Goal: Information Seeking & Learning: Learn about a topic

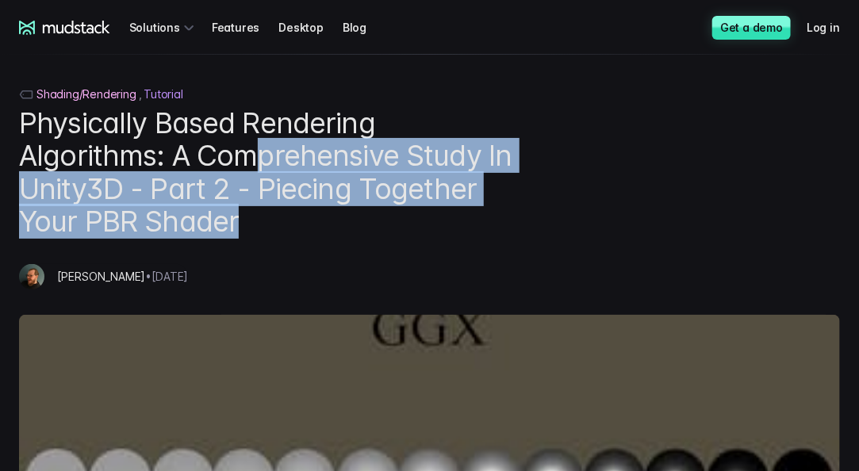
drag, startPoint x: 252, startPoint y: 154, endPoint x: 587, endPoint y: 230, distance: 343.1
click at [587, 230] on div "Shading/Rendering Tutorial Physically Based Rendering Algorithms: A Comprehensi…" at bounding box center [429, 350] width 859 height 529
drag, startPoint x: 254, startPoint y: 173, endPoint x: 457, endPoint y: 229, distance: 209.8
click at [457, 229] on h1 "Physically Based Rendering Algorithms: A Comprehensive Study In Unity3D - Part …" at bounding box center [266, 173] width 494 height 132
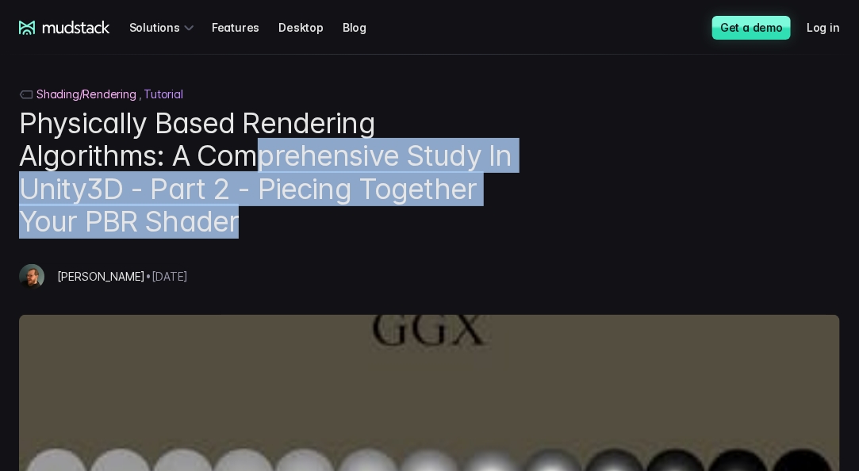
click at [457, 229] on h1 "Physically Based Rendering Algorithms: A Comprehensive Study In Unity3D - Part …" at bounding box center [266, 173] width 494 height 132
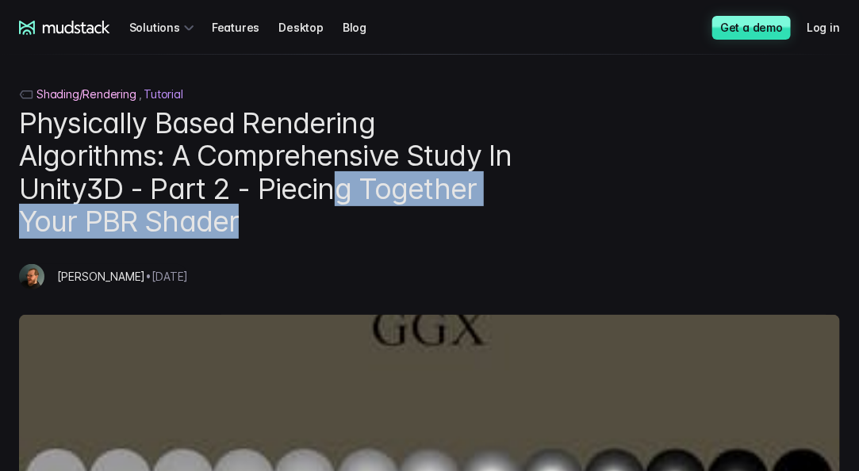
drag, startPoint x: 411, startPoint y: 194, endPoint x: 524, endPoint y: 229, distance: 117.8
click at [524, 229] on div "Shading/Rendering Tutorial Physically Based Rendering Algorithms: A Comprehensi…" at bounding box center [429, 350] width 859 height 529
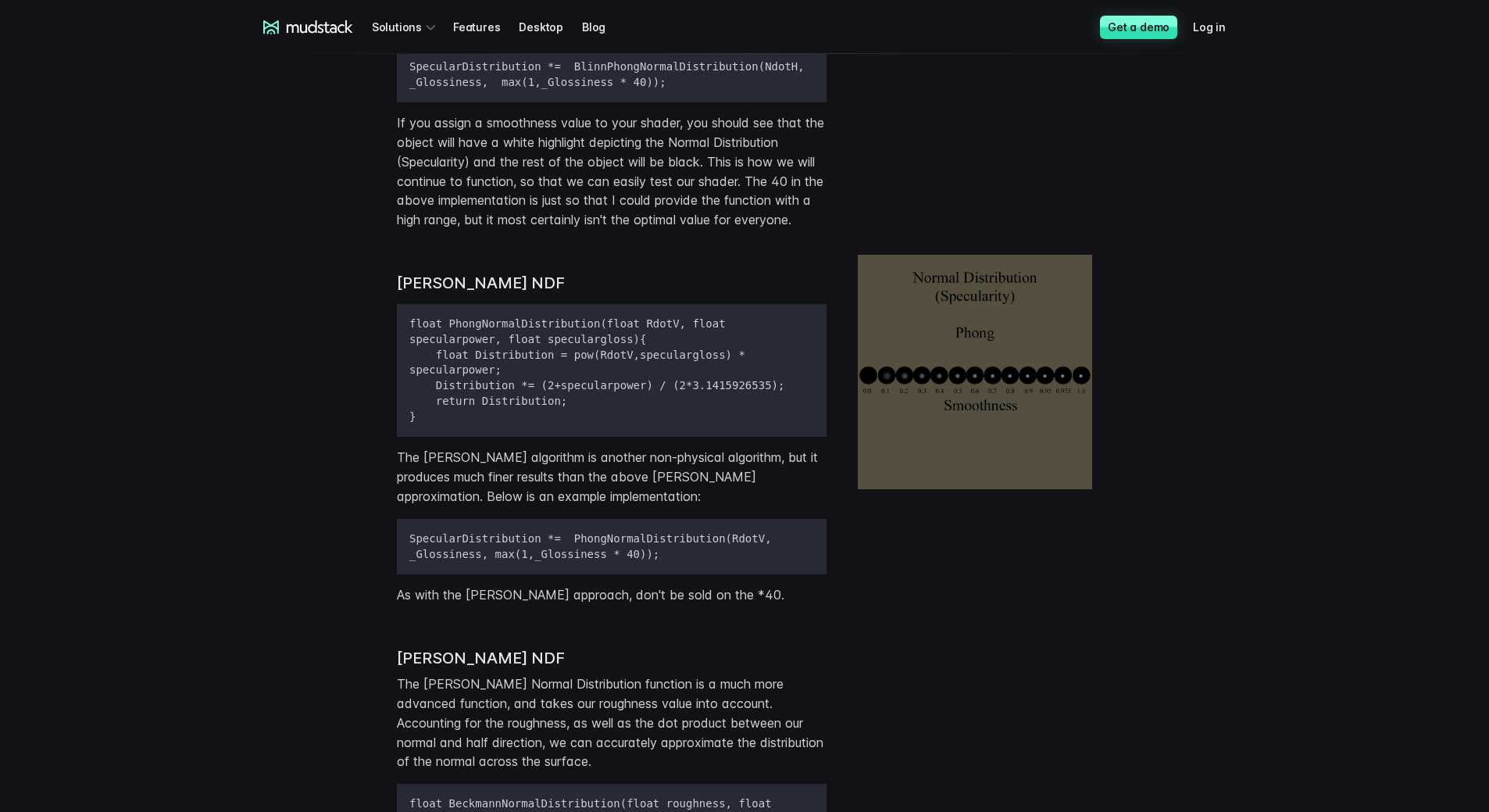
scroll to position [2166, 0]
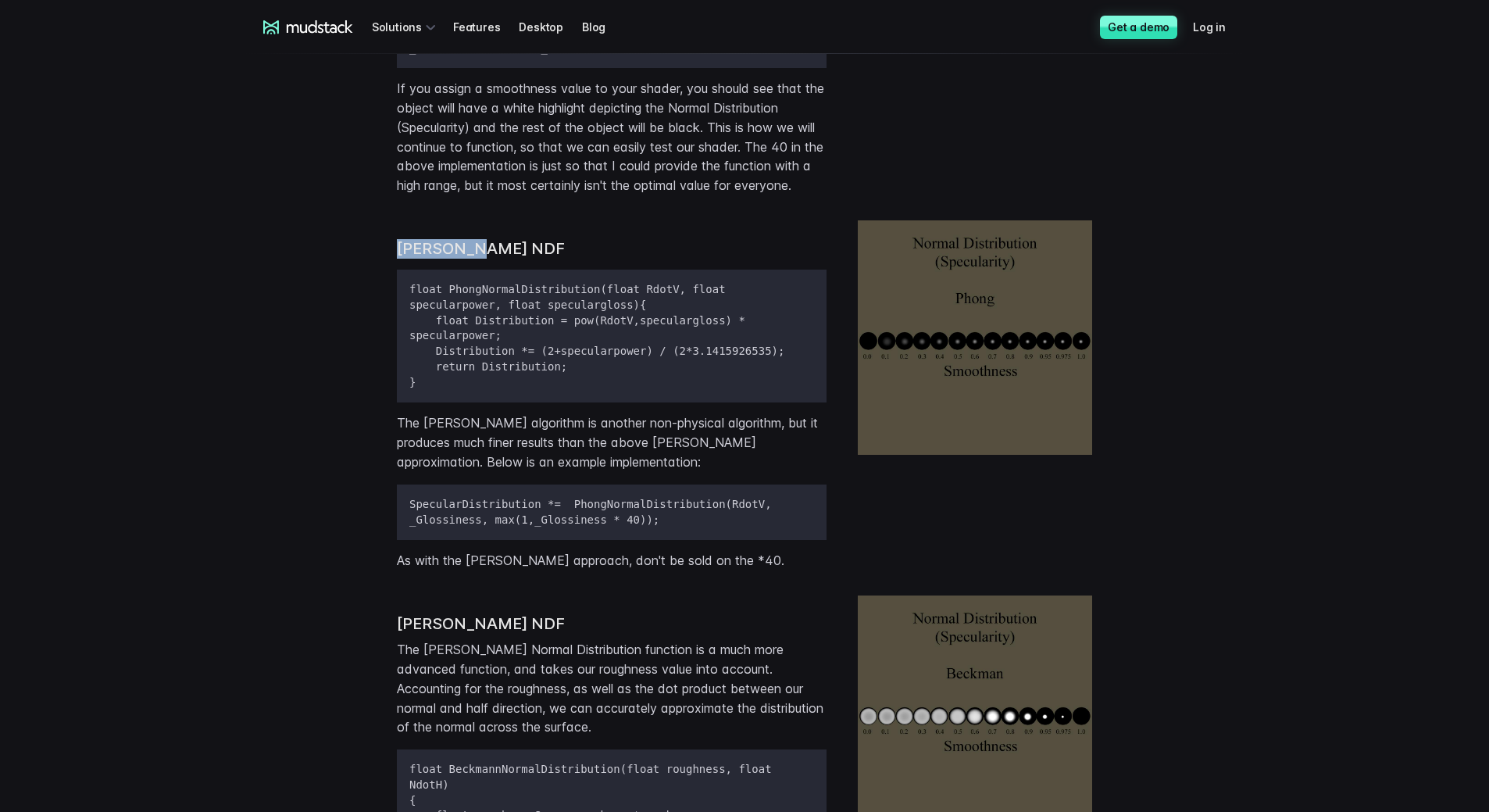
drag, startPoint x: 372, startPoint y: 224, endPoint x: 635, endPoint y: 227, distance: 263.0
click at [635, 227] on div "[PERSON_NAME] NDF float PhongNormalDistribution(float RdotV, float specularpowe…" at bounding box center [744, 395] width 1000 height 375
click at [636, 239] on h3 "[PERSON_NAME] NDF" at bounding box center [612, 249] width 430 height 20
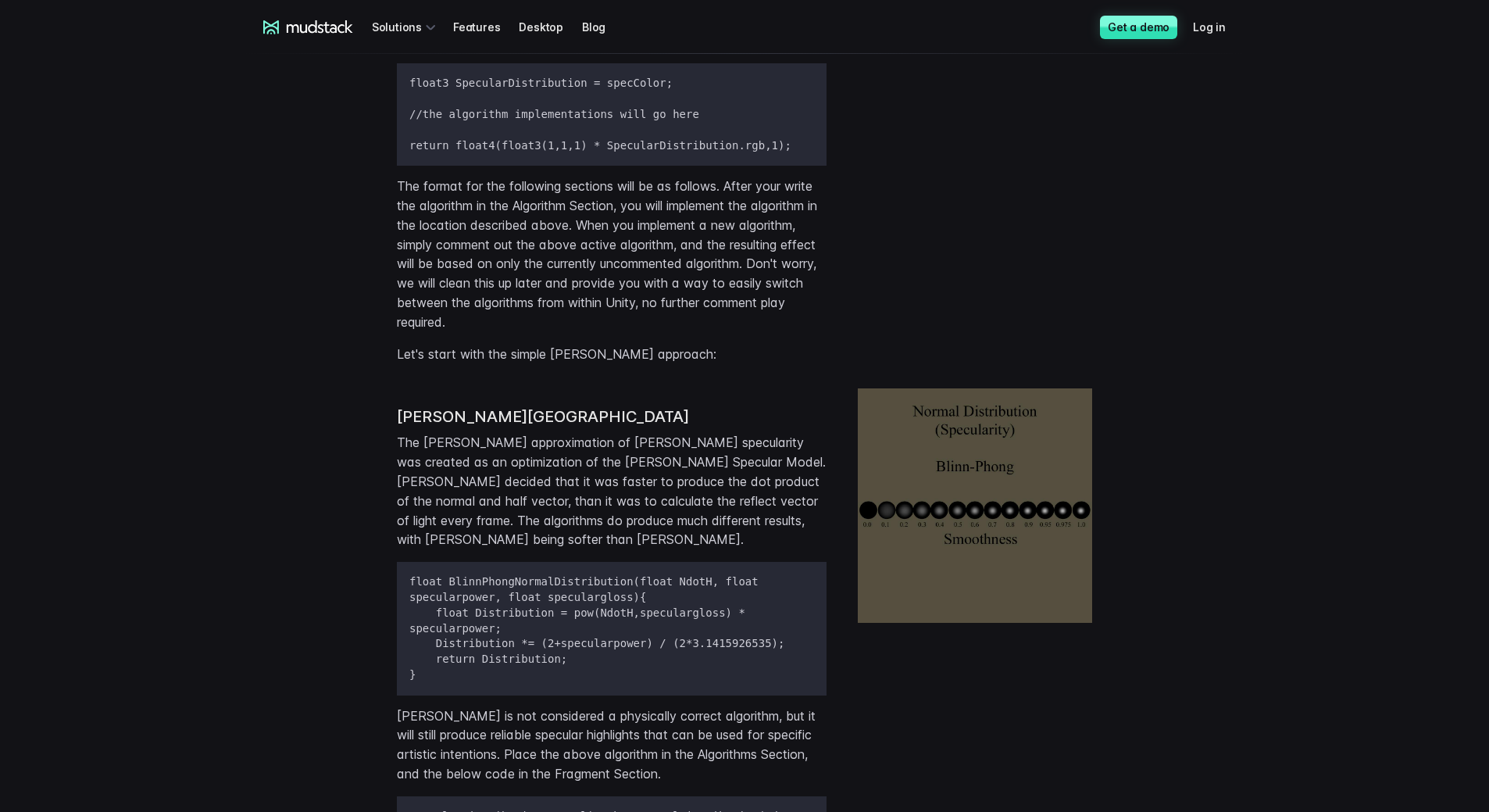
scroll to position [1698, 0]
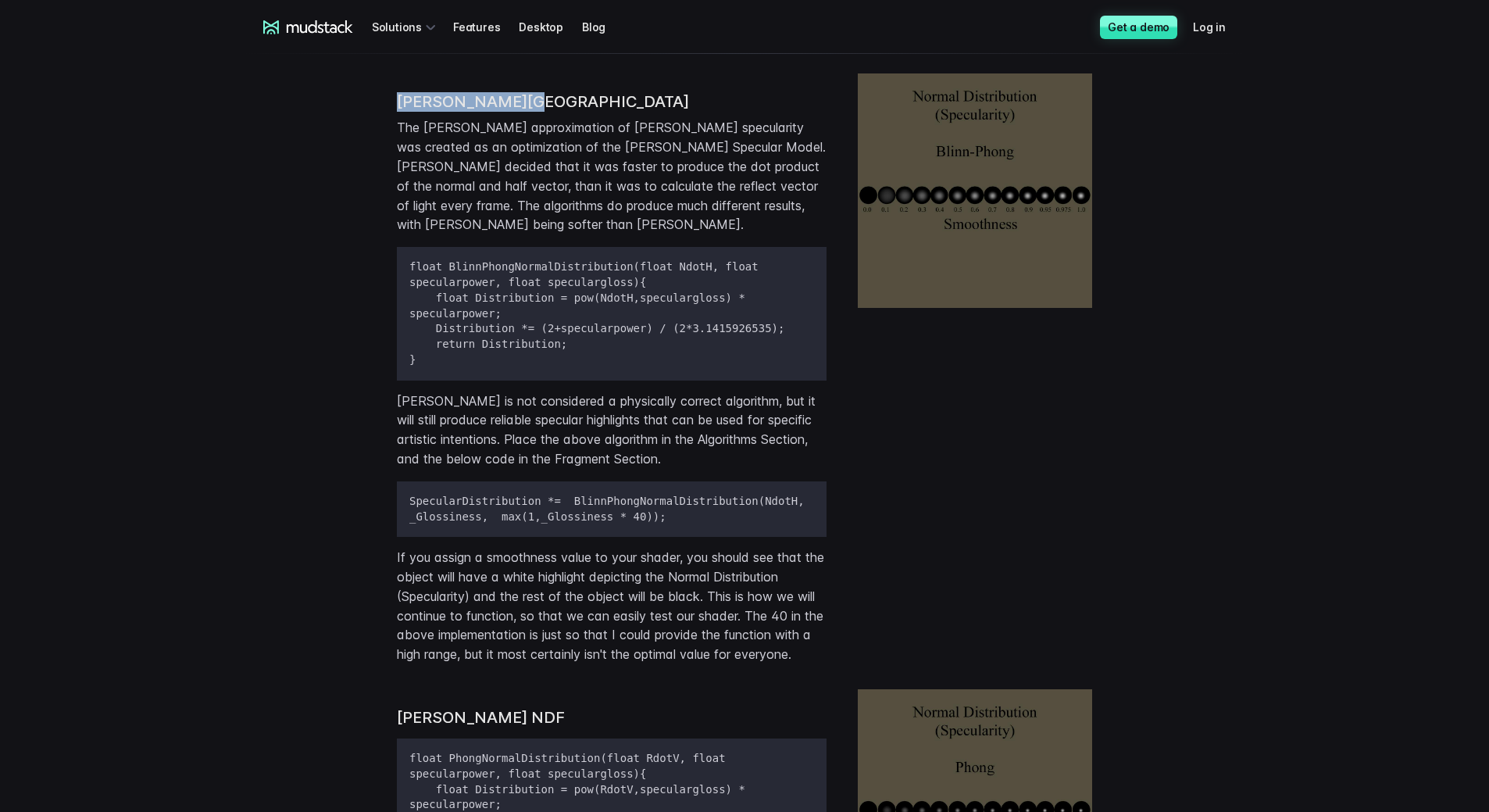
drag, startPoint x: 382, startPoint y: 94, endPoint x: 528, endPoint y: 97, distance: 146.0
click at [528, 97] on div "[PERSON_NAME] NDF The [PERSON_NAME] approximation of [PERSON_NAME] specularity …" at bounding box center [744, 369] width 1000 height 616
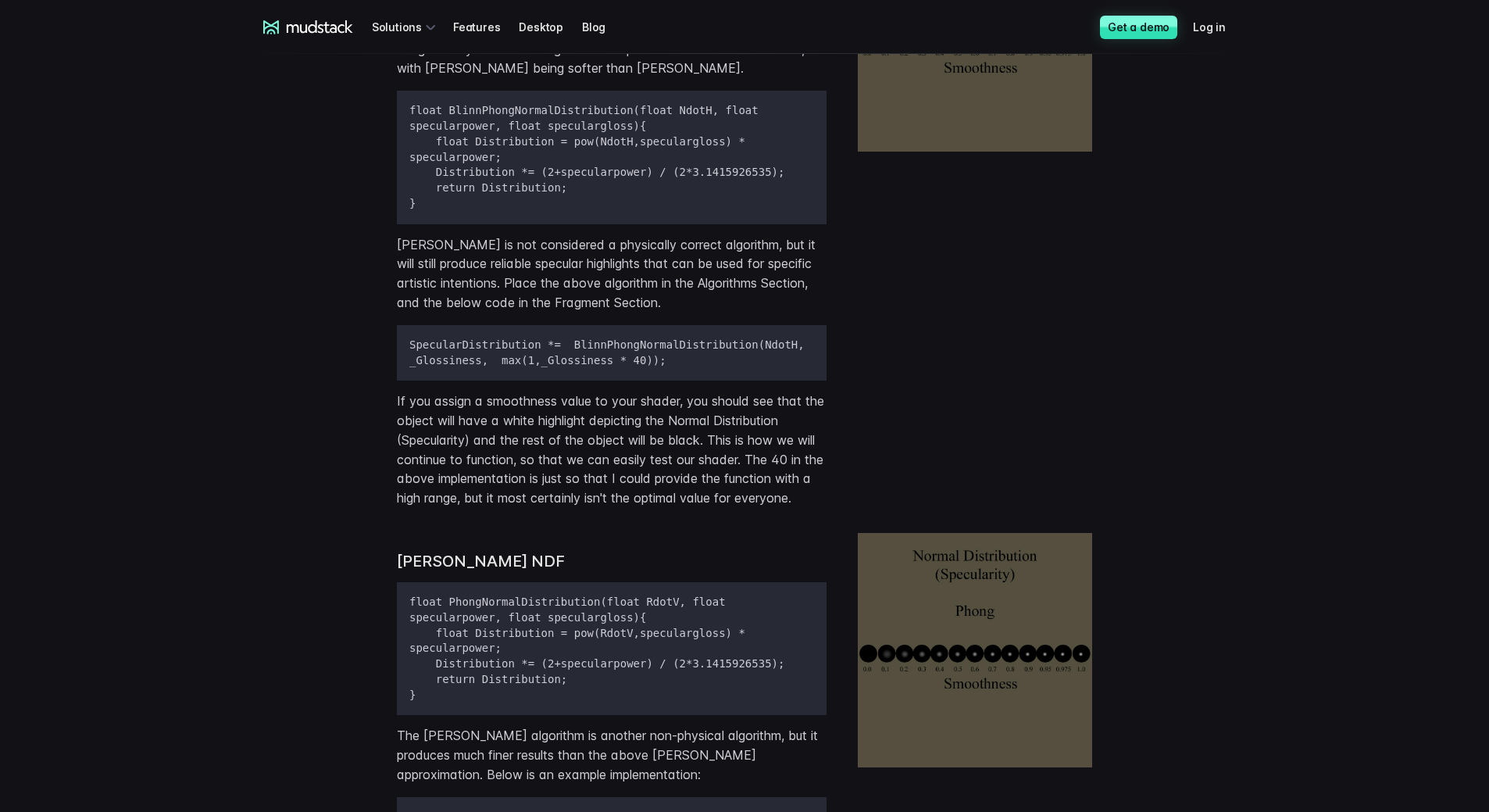
scroll to position [2166, 0]
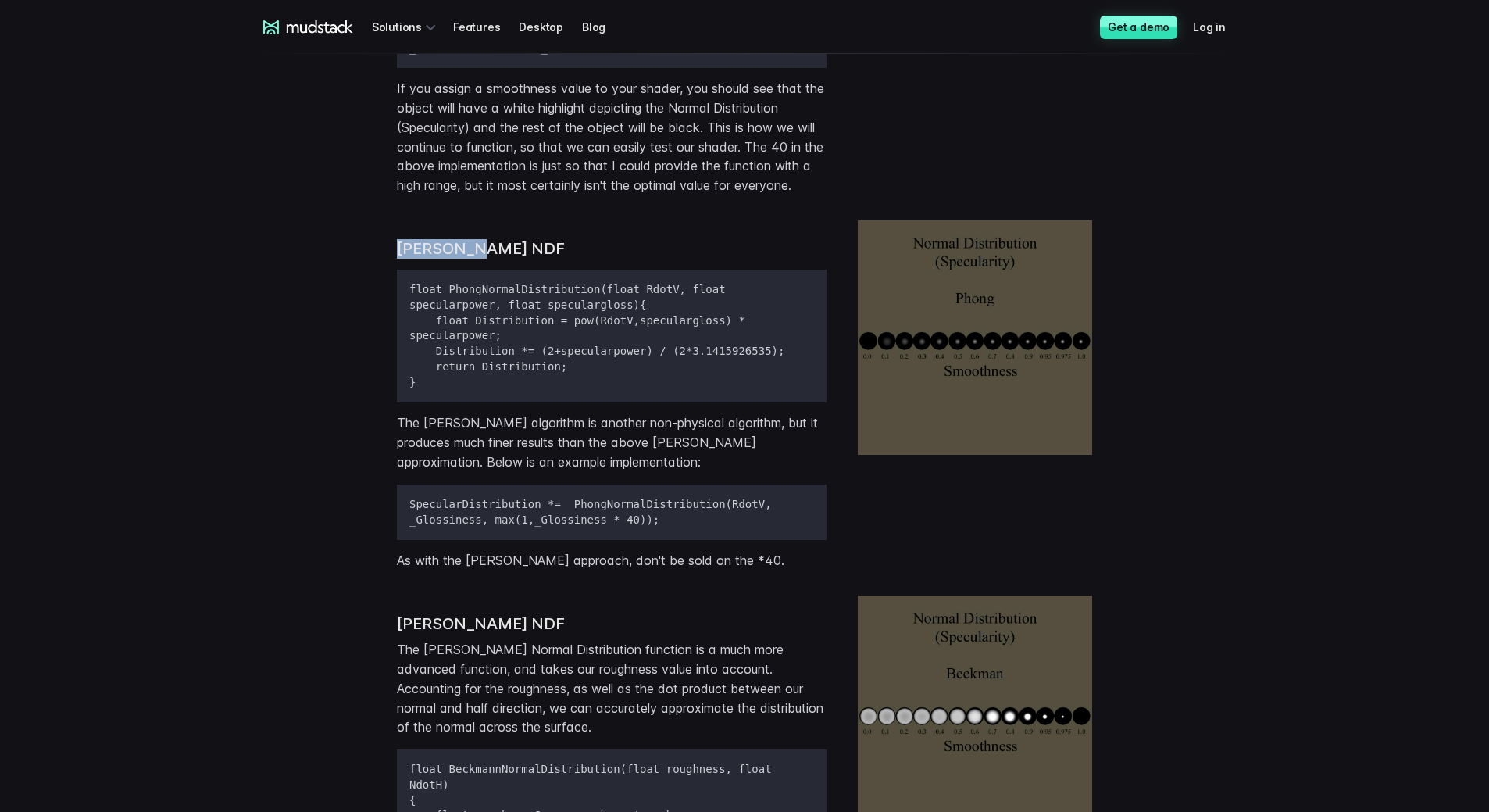
drag, startPoint x: 373, startPoint y: 238, endPoint x: 568, endPoint y: 214, distance: 196.5
click at [568, 214] on div "[PERSON_NAME] NDF float PhongNormalDistribution(float RdotV, float specularpowe…" at bounding box center [744, 395] width 1000 height 375
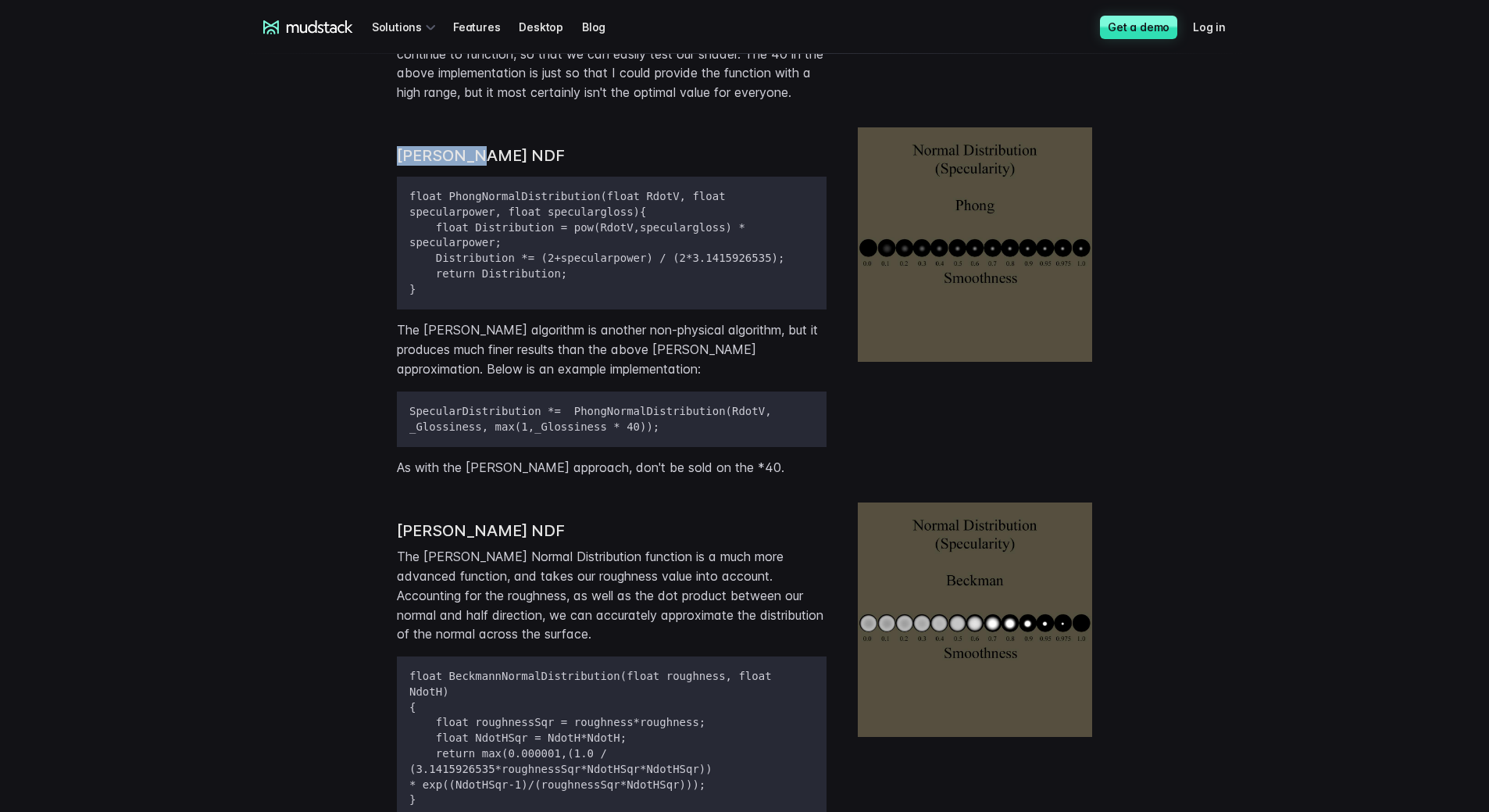
scroll to position [2478, 0]
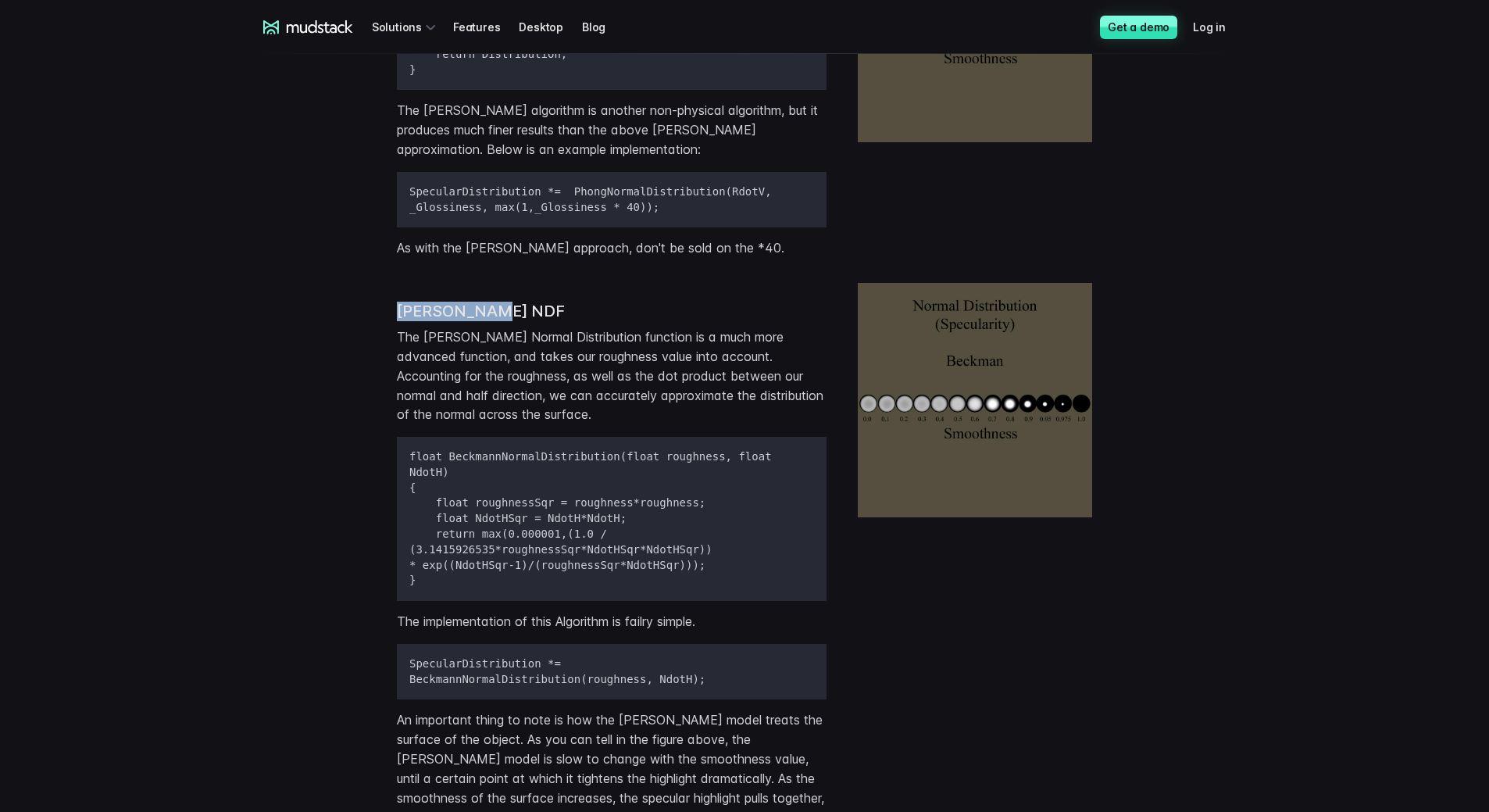
drag, startPoint x: 353, startPoint y: 287, endPoint x: 670, endPoint y: 269, distance: 317.5
click at [670, 270] on div "[PERSON_NAME] NDF The [PERSON_NAME] Normal Distribution function is a much more…" at bounding box center [744, 583] width 1000 height 627
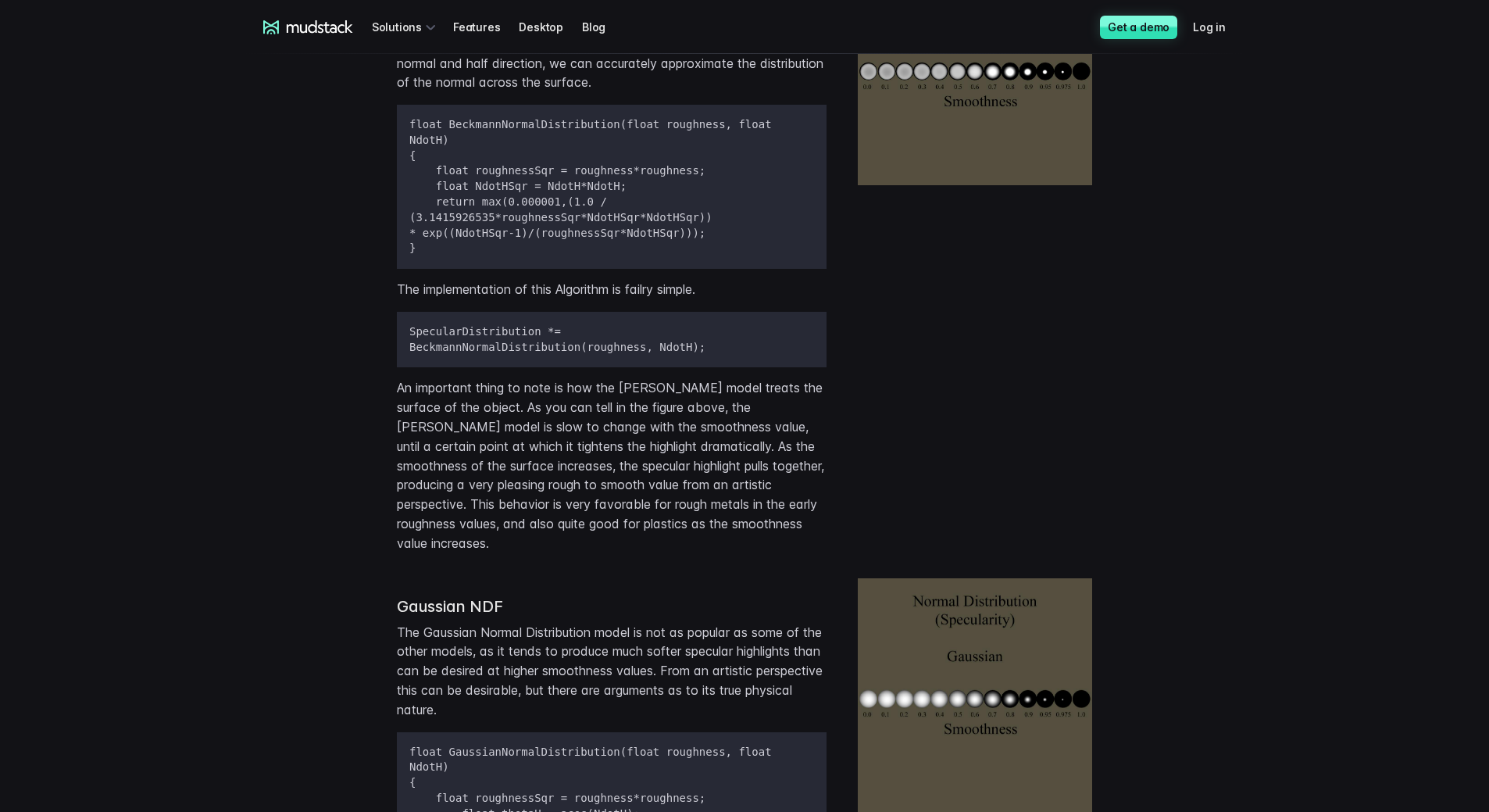
scroll to position [2791, 0]
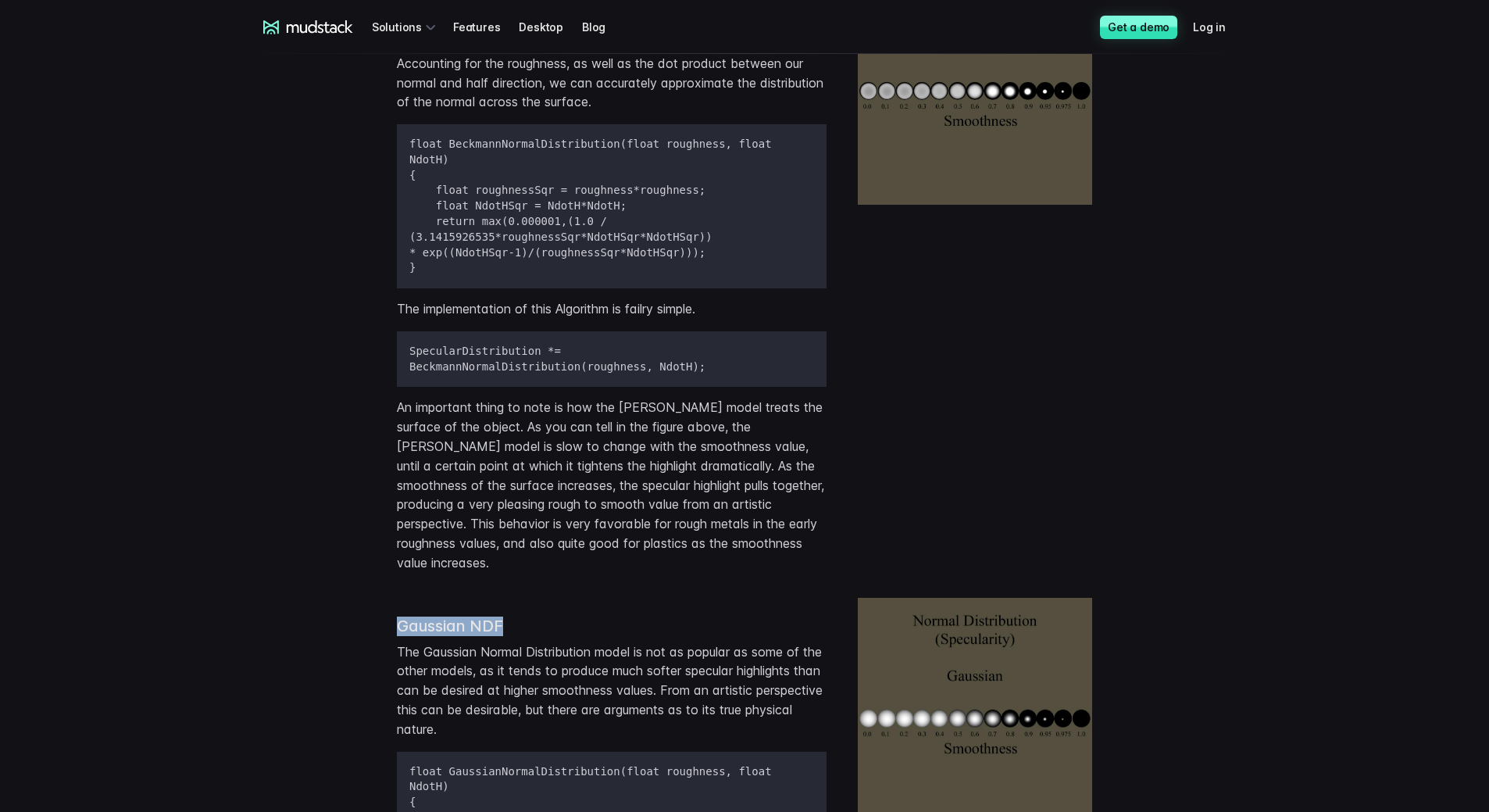
drag, startPoint x: 352, startPoint y: 575, endPoint x: 644, endPoint y: 571, distance: 292.0
click at [618, 463] on div "Gaussian NDF The Gaussian Normal Distribution model is not as popular as some o…" at bounding box center [744, 814] width 1000 height 458
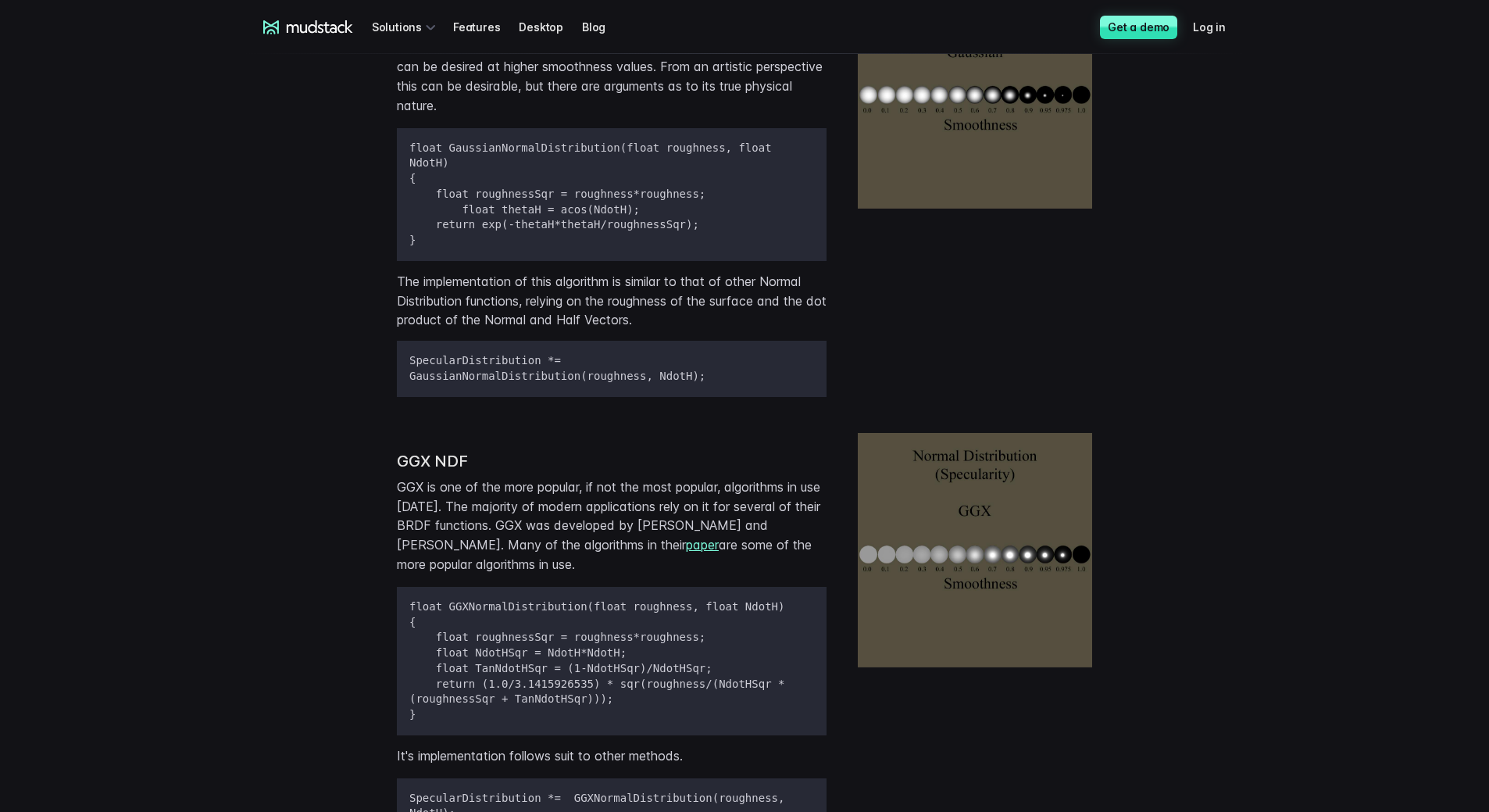
scroll to position [3417, 0]
drag, startPoint x: 377, startPoint y: 391, endPoint x: 639, endPoint y: 401, distance: 262.2
click at [639, 419] on div "GGX NDF GGX is one of the more popular, if not the most popular, algorithms in …" at bounding box center [744, 676] width 1000 height 514
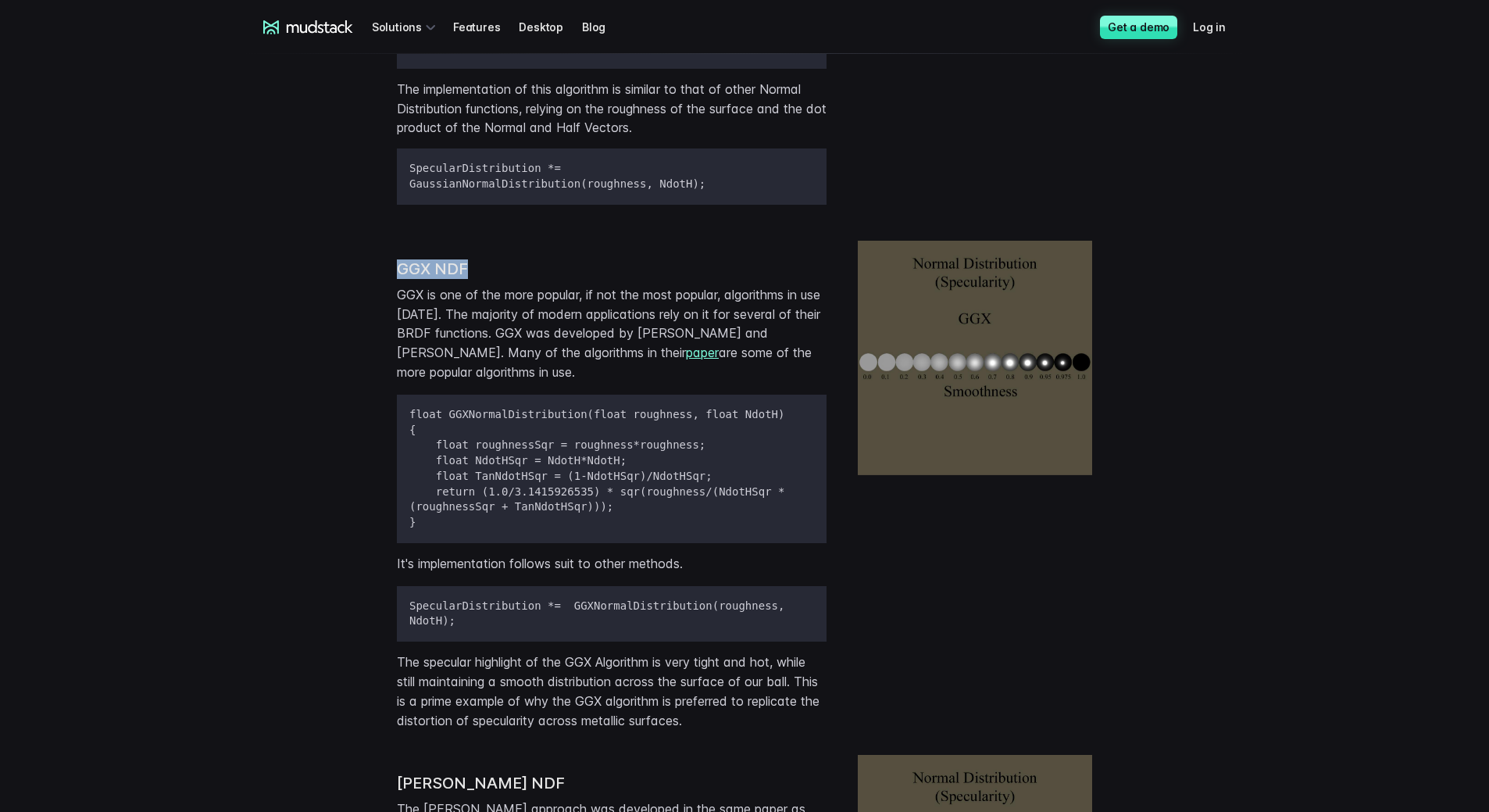
scroll to position [3807, 0]
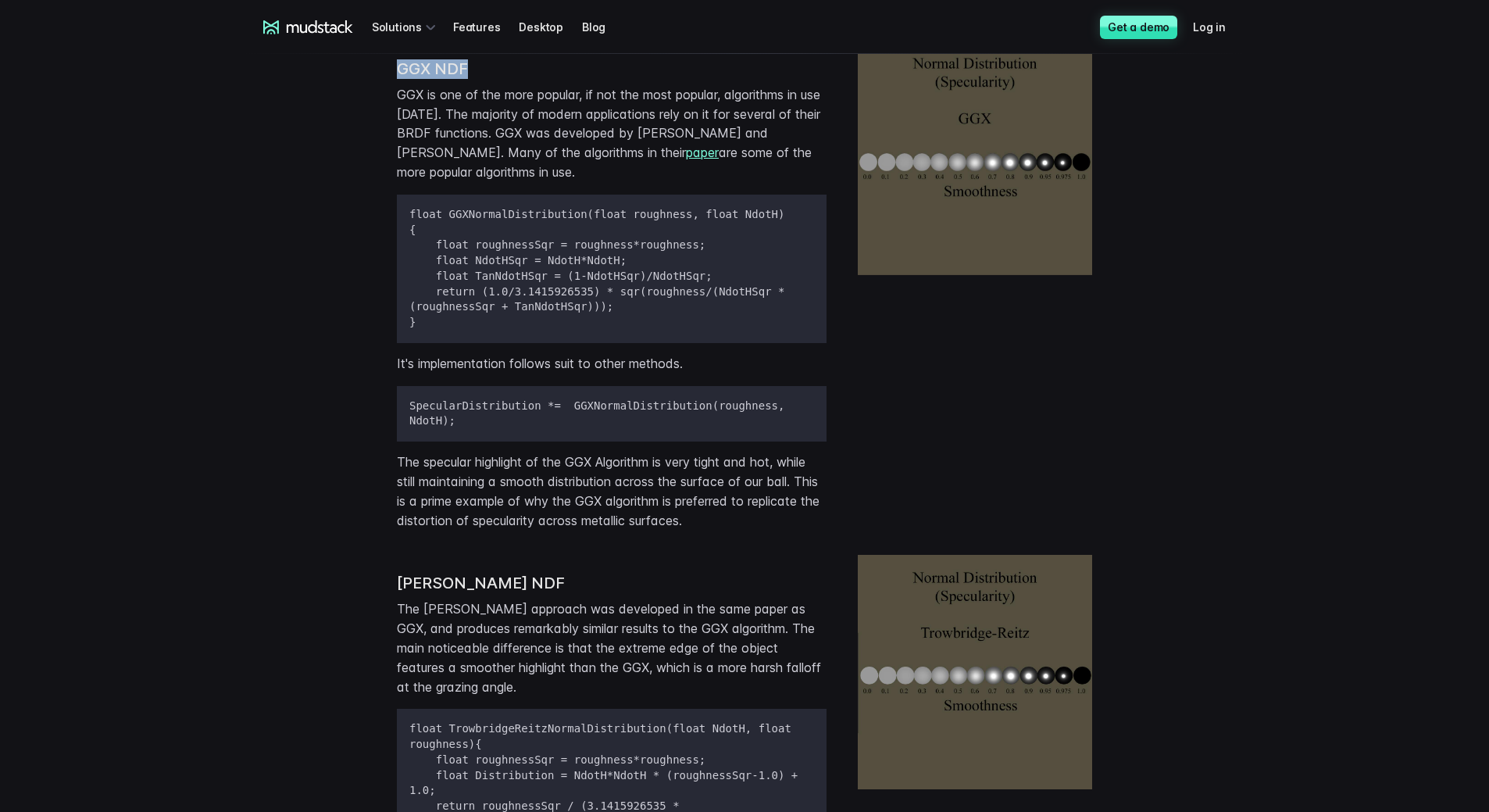
drag, startPoint x: 373, startPoint y: 509, endPoint x: 631, endPoint y: 509, distance: 258.0
click at [631, 463] on div "[PERSON_NAME] NDF The [PERSON_NAME] approach was developed in the same paper as…" at bounding box center [744, 769] width 1000 height 454
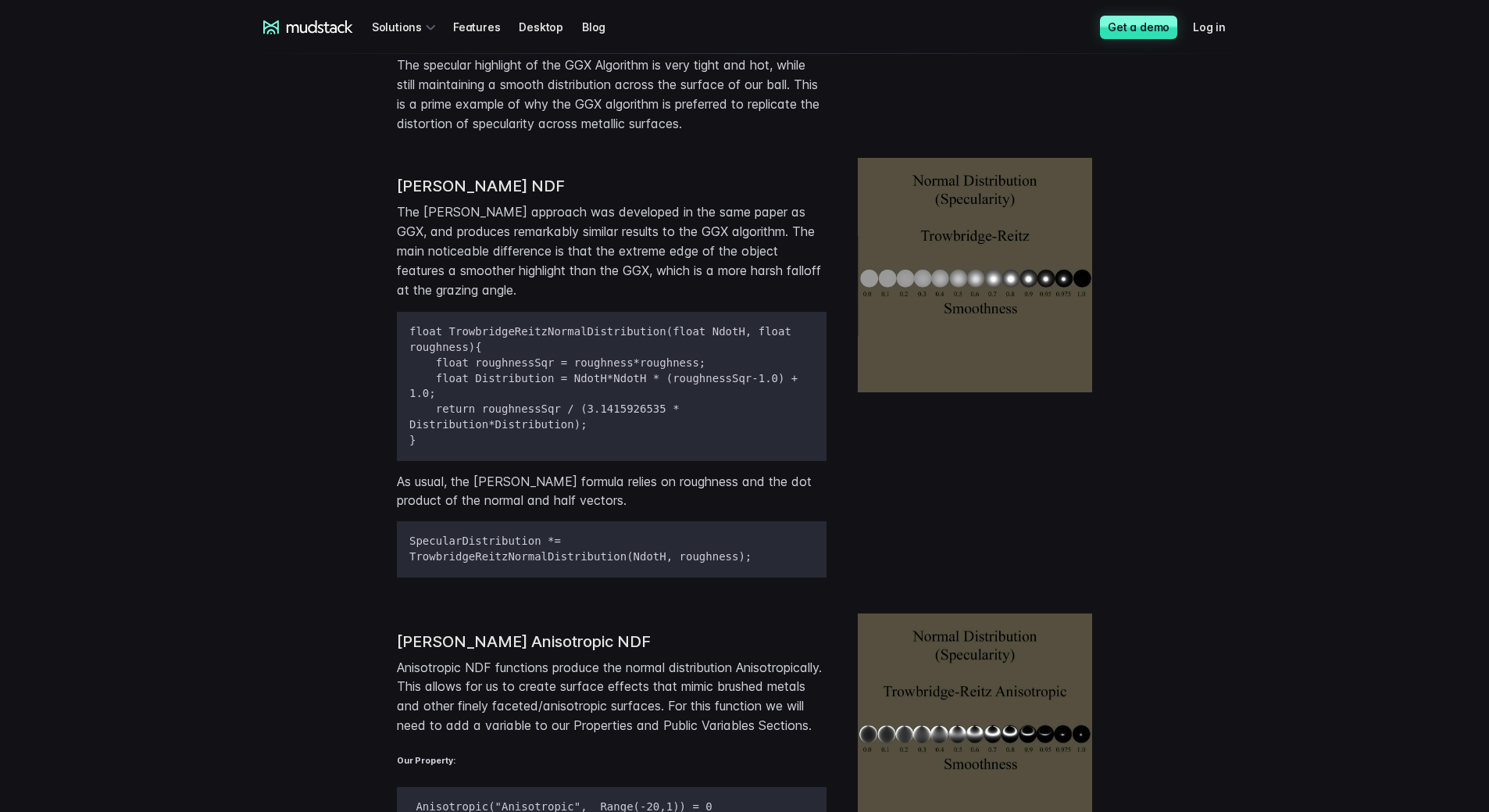
scroll to position [4354, 0]
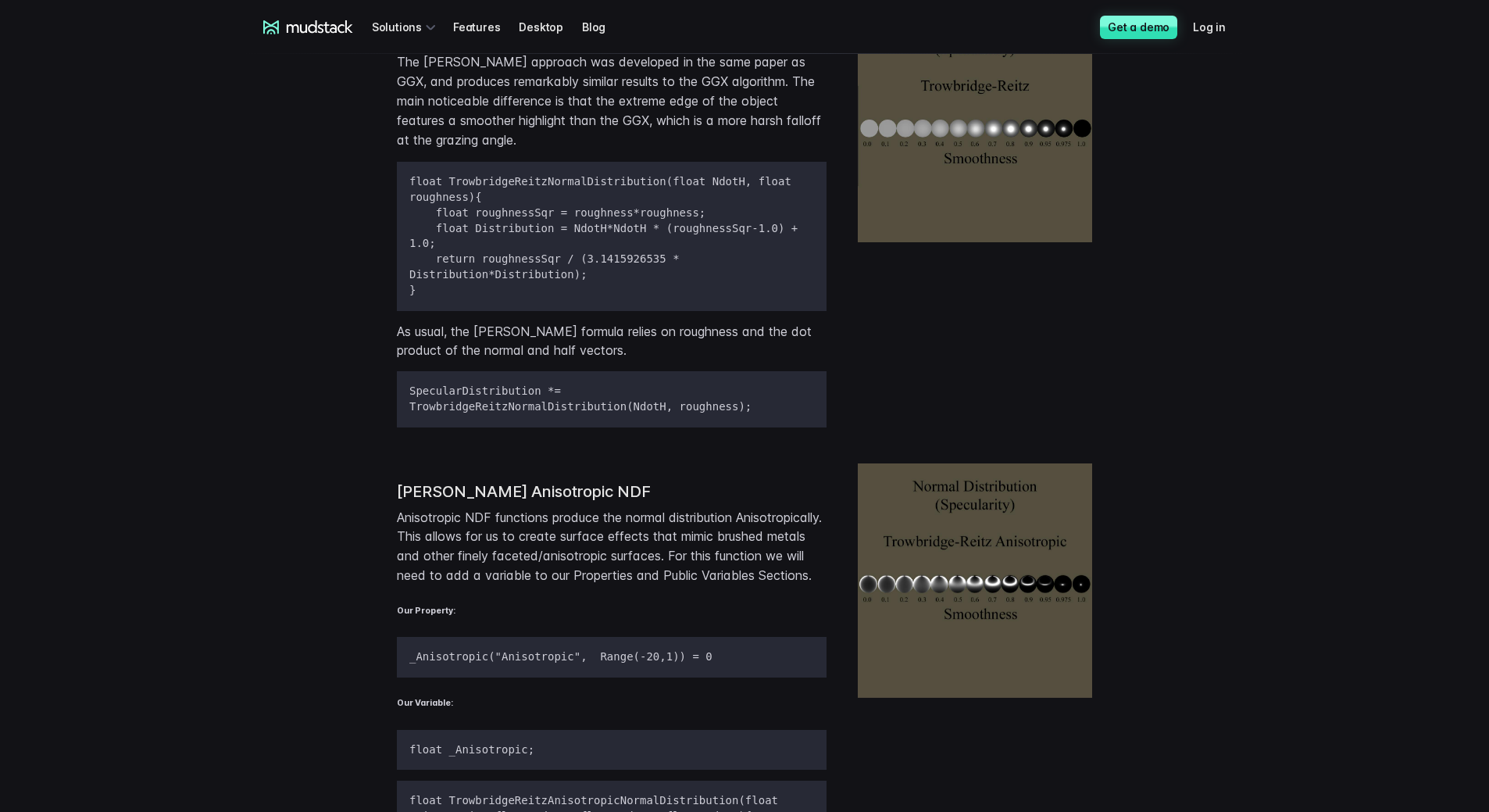
drag, startPoint x: 403, startPoint y: 392, endPoint x: 778, endPoint y: 409, distance: 375.4
click at [778, 463] on h3 "[PERSON_NAME] Anisotropic NDF" at bounding box center [612, 492] width 430 height 20
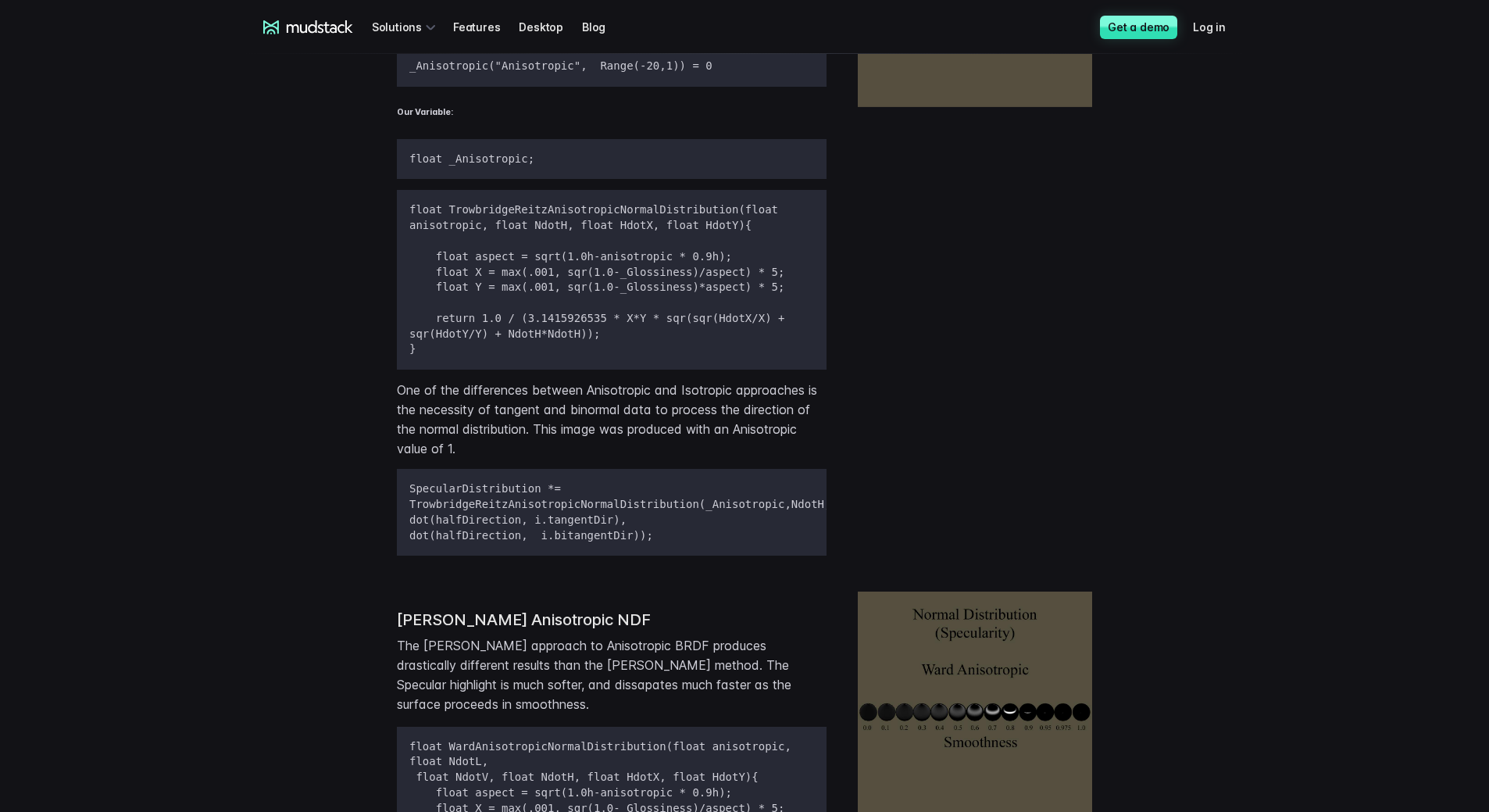
scroll to position [5056, 0]
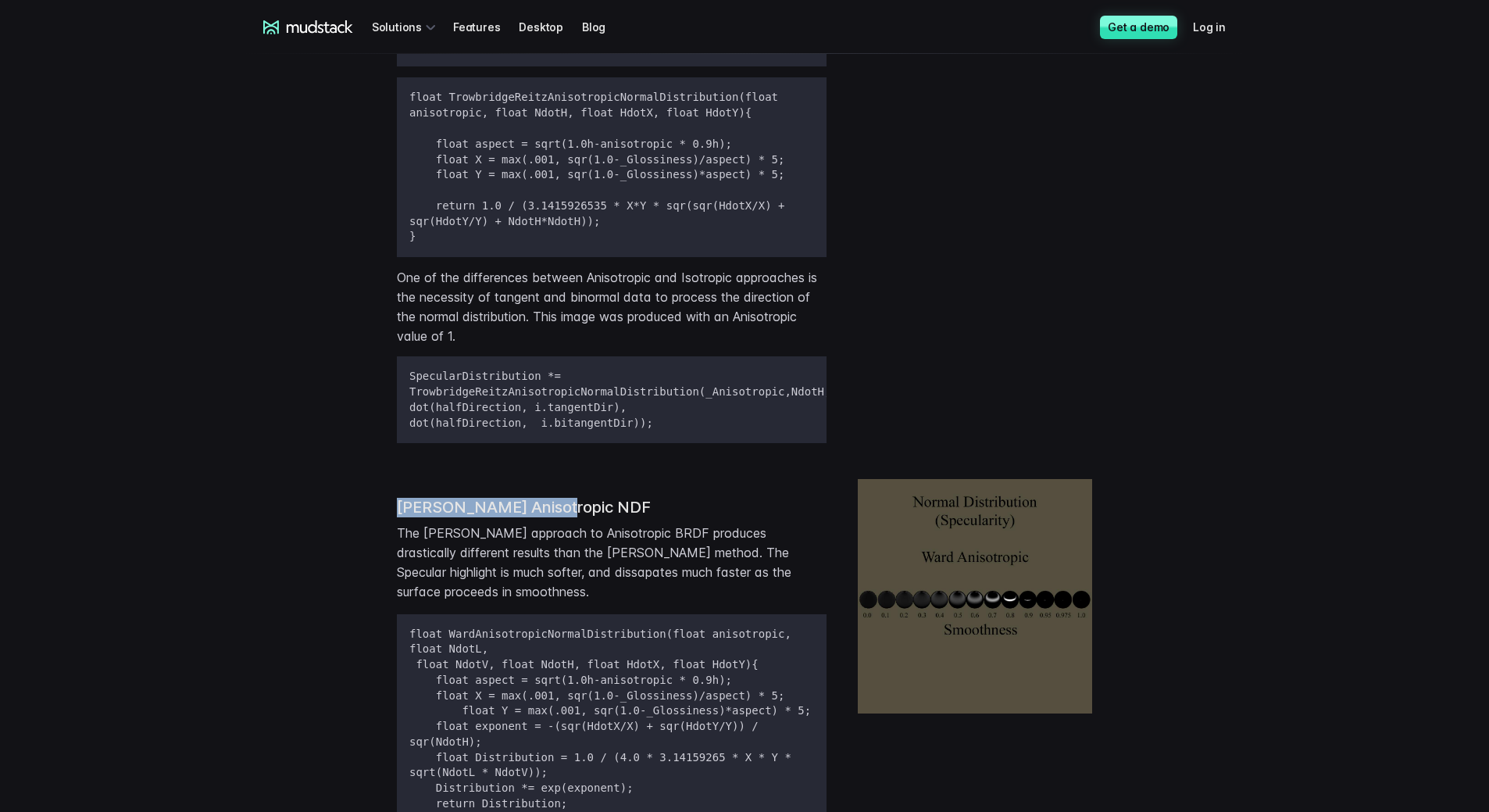
drag, startPoint x: 387, startPoint y: 438, endPoint x: 614, endPoint y: 440, distance: 227.0
click at [614, 463] on div "[PERSON_NAME] Anisotropic NDF The [PERSON_NAME] approach to Anisotropic BRDF pr…" at bounding box center [744, 765] width 1000 height 597
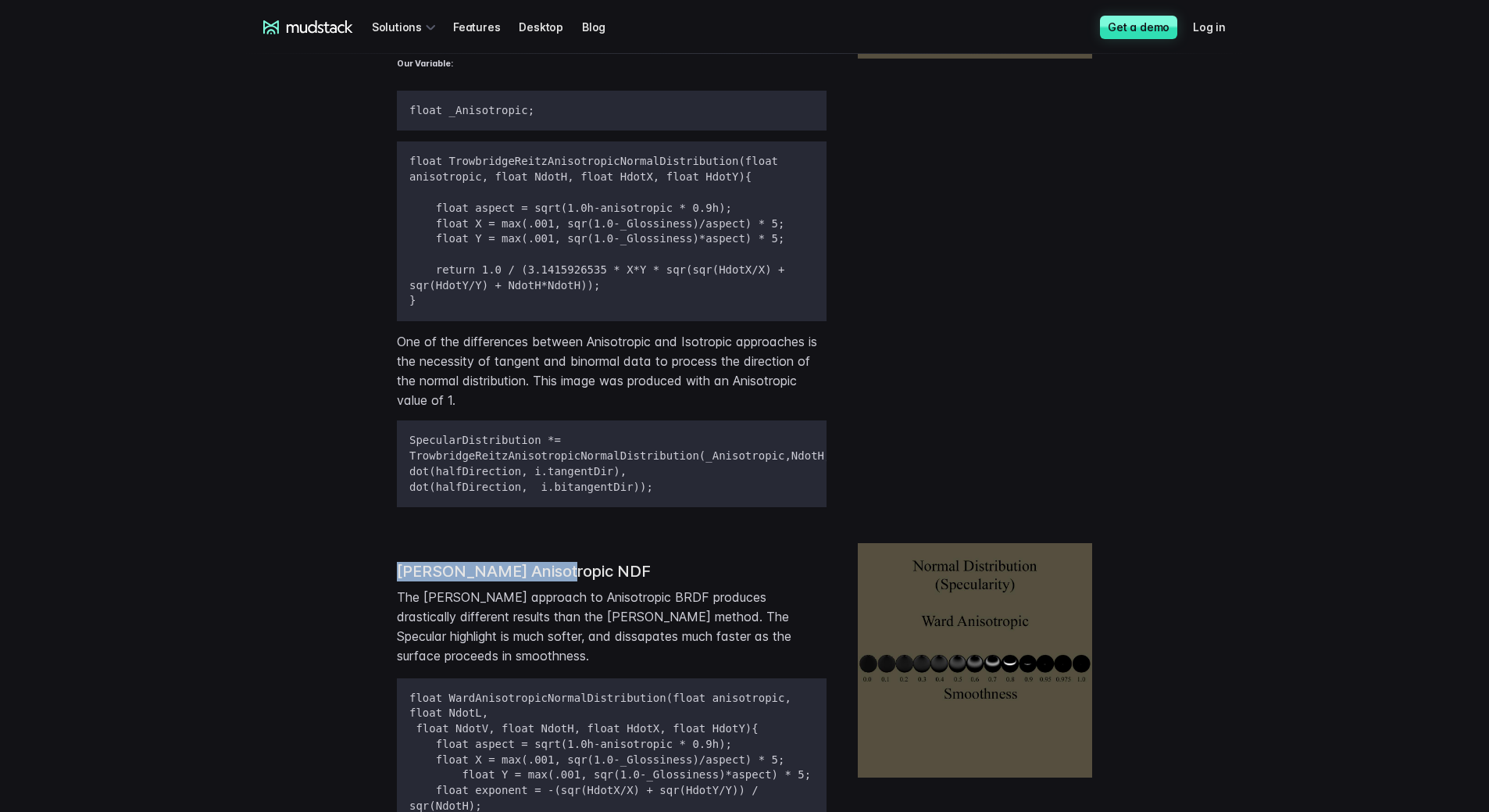
scroll to position [4744, 0]
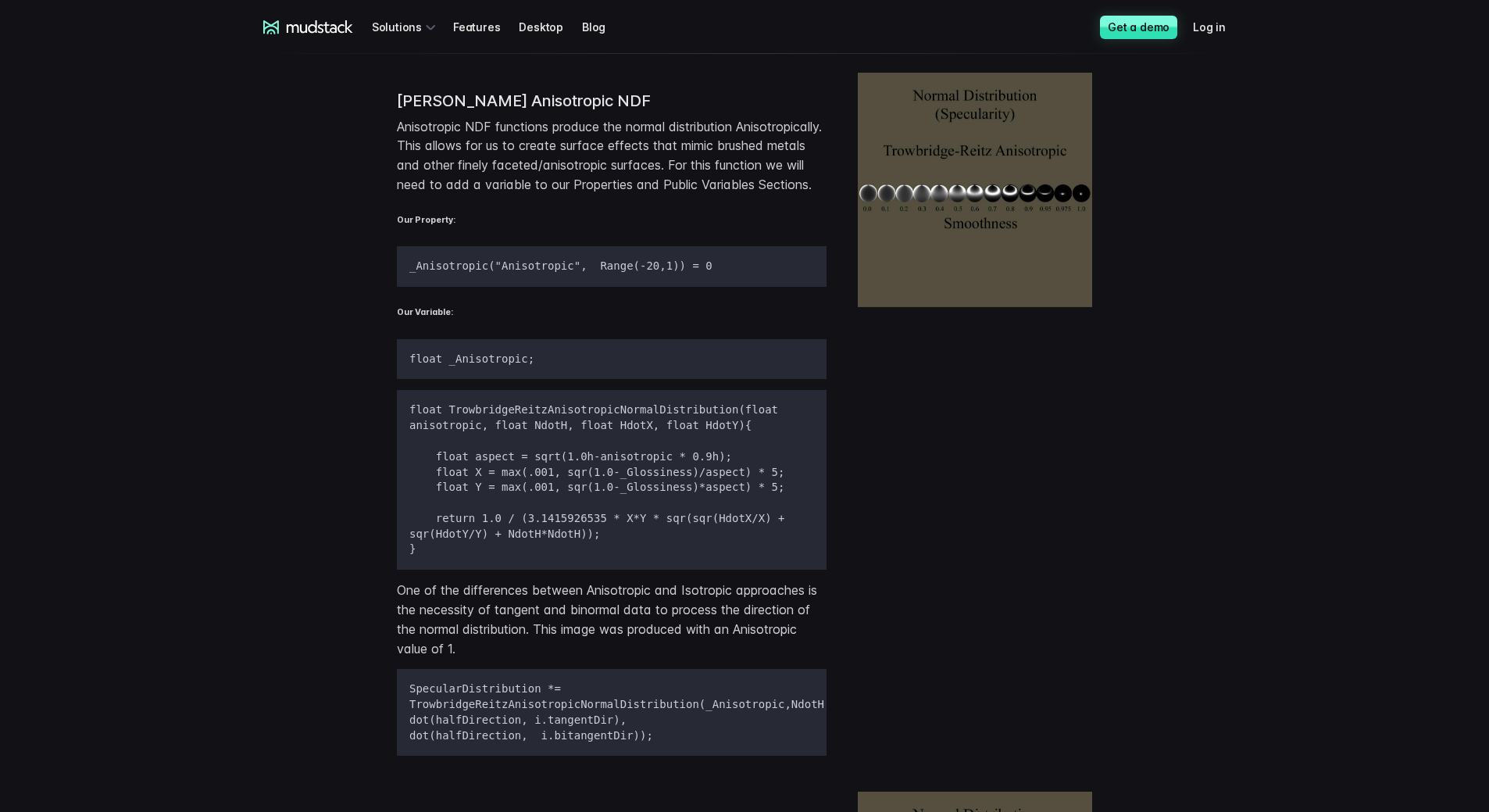
click at [846, 425] on div "[PERSON_NAME] Anisotropic NDF Anisotropic NDF functions produce the normal dist…" at bounding box center [744, 420] width 1000 height 719
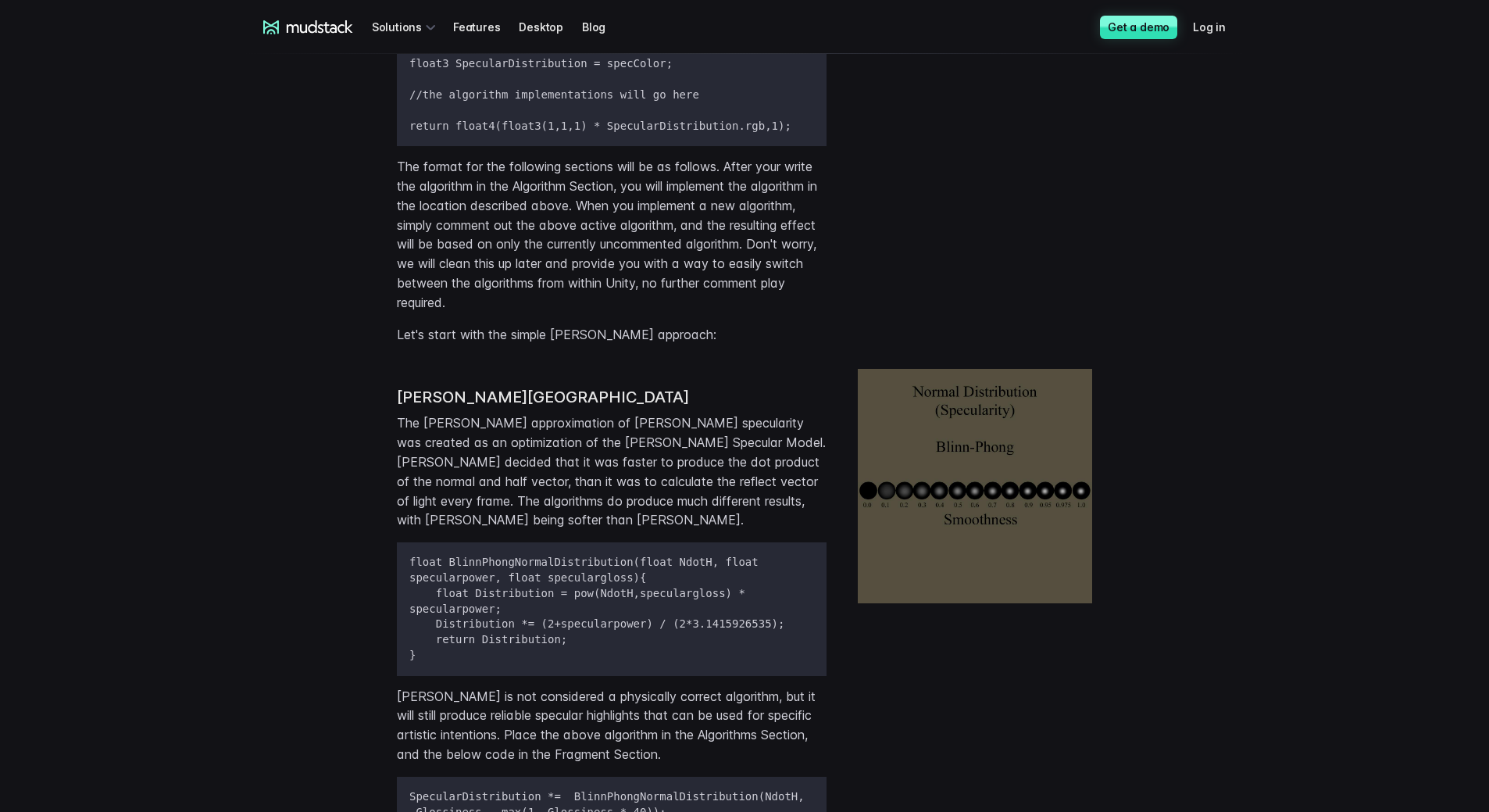
scroll to position [1698, 0]
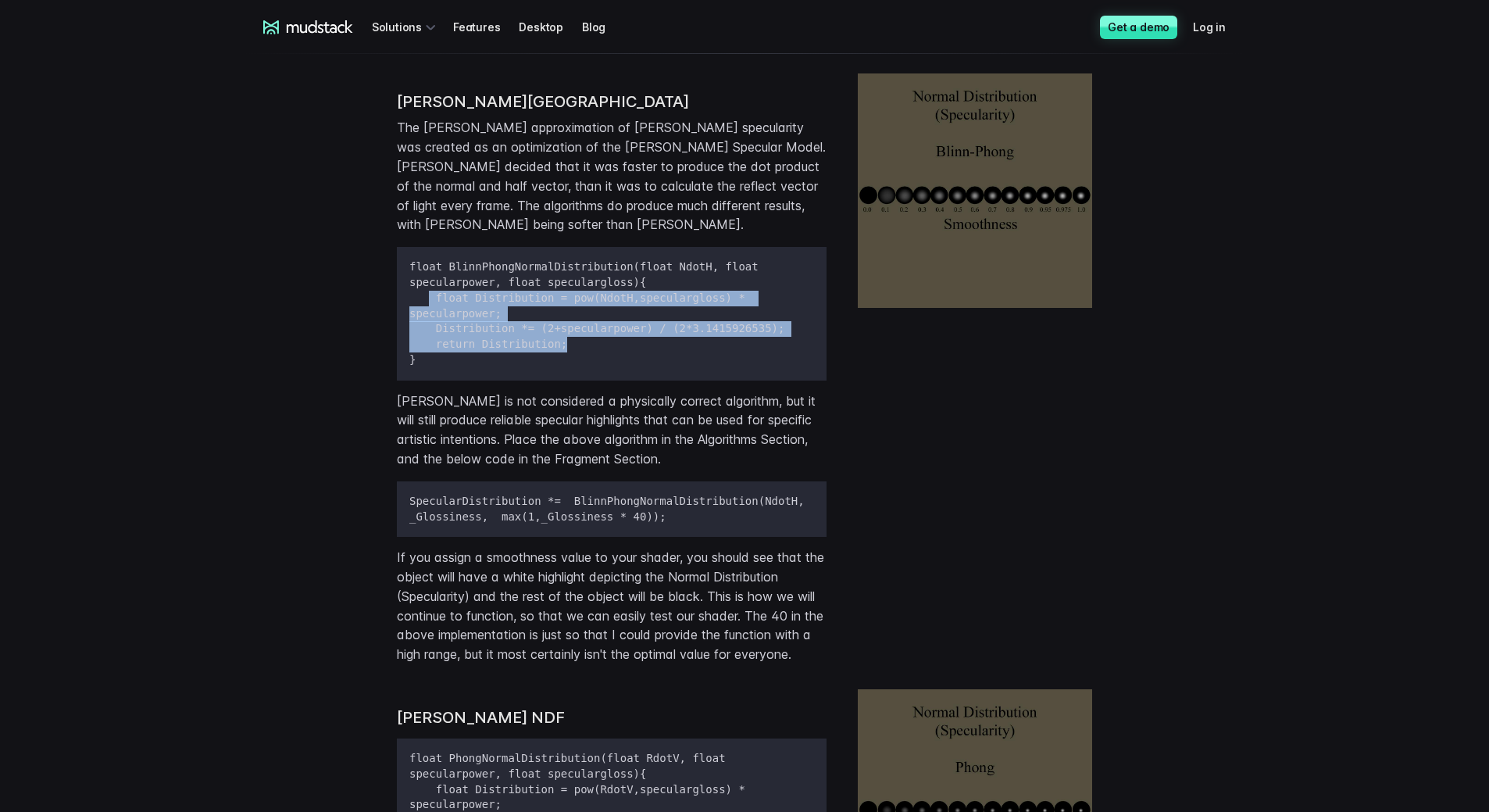
drag, startPoint x: 430, startPoint y: 282, endPoint x: 632, endPoint y: 305, distance: 203.3
click at [632, 305] on pre "float BlinnPhongNormalDistribution(float NdotH, float specularpower, float spec…" at bounding box center [612, 312] width 430 height 133
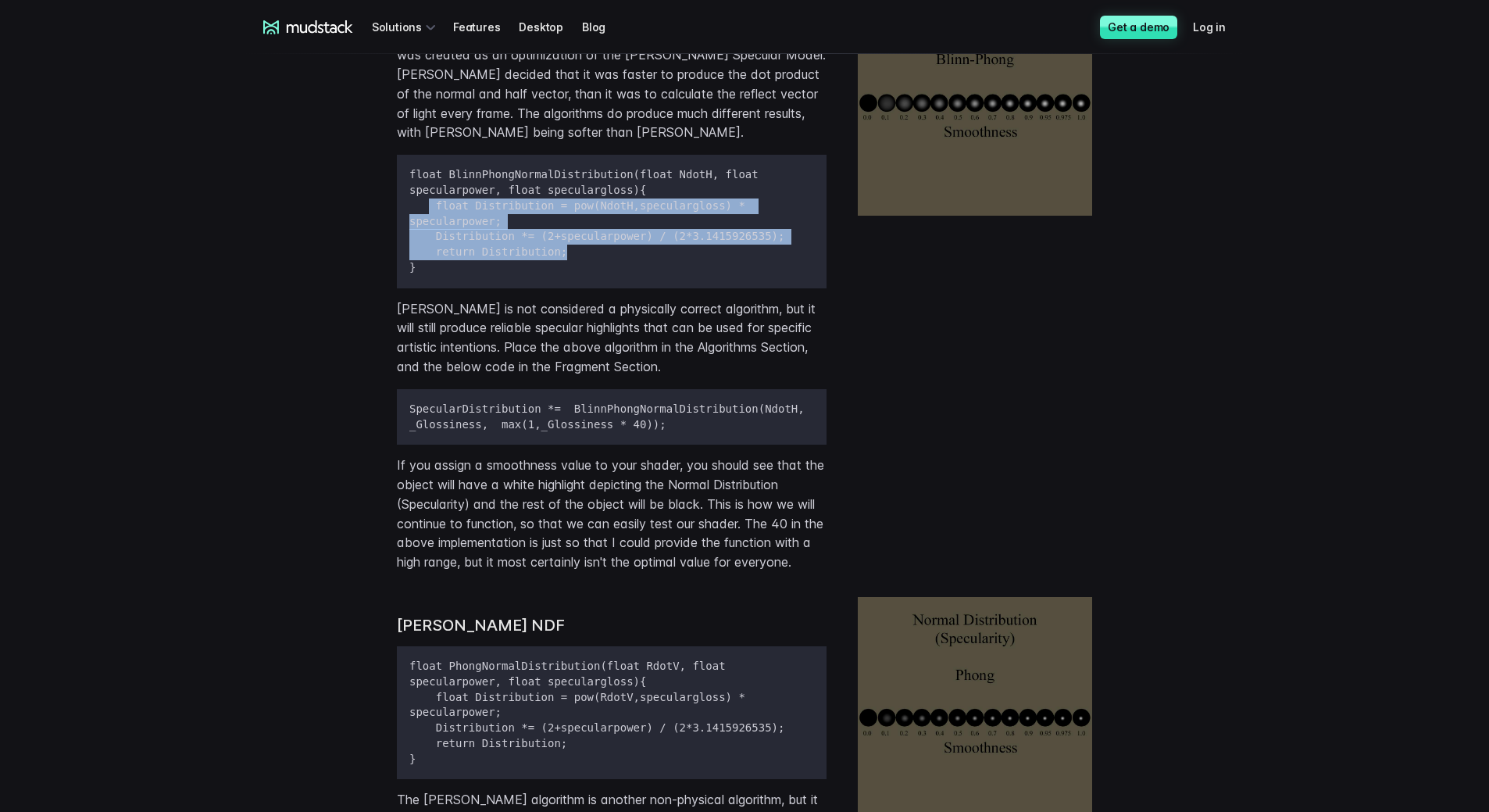
scroll to position [2088, 0]
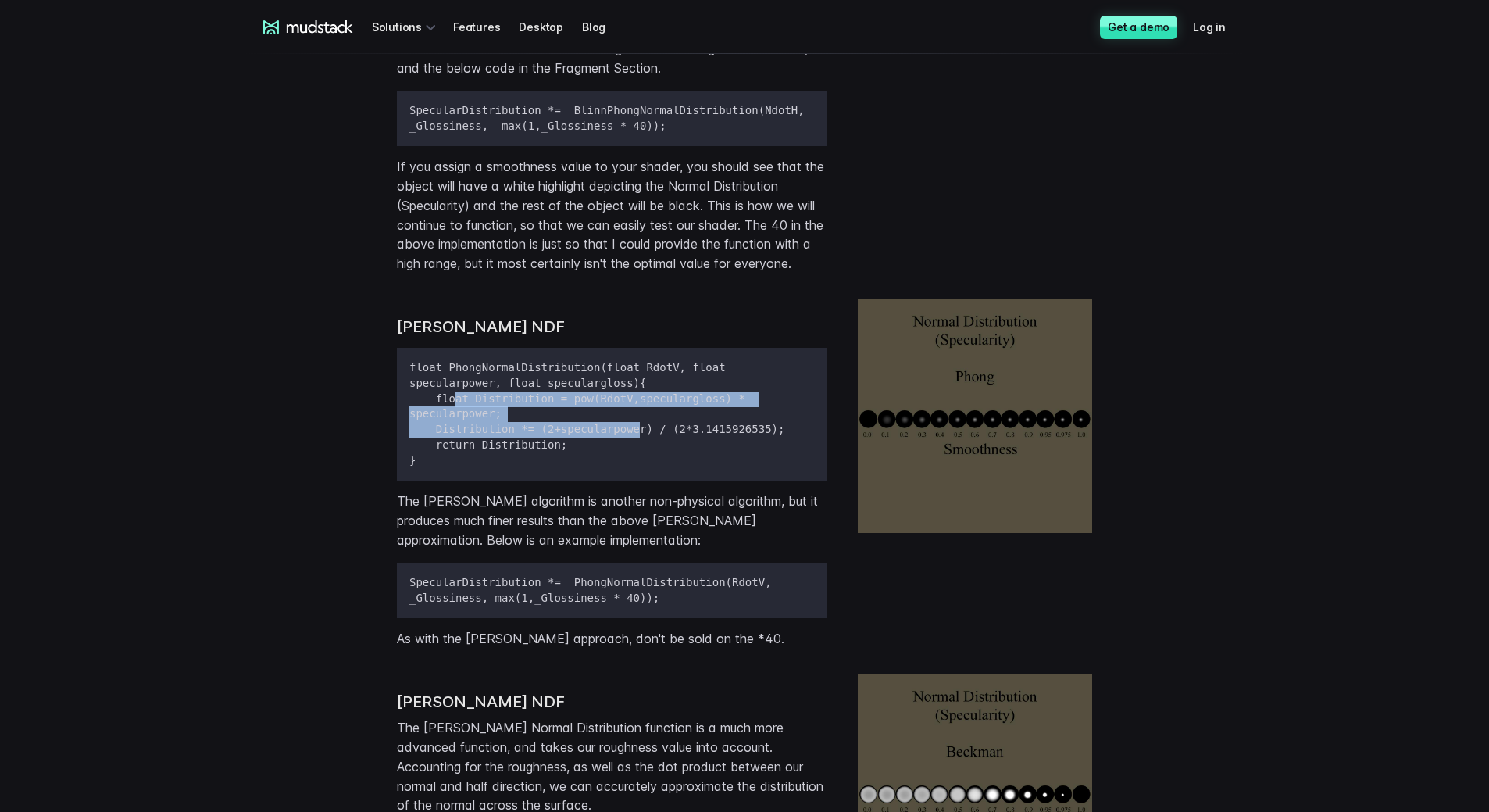
drag, startPoint x: 454, startPoint y: 384, endPoint x: 617, endPoint y: 393, distance: 163.2
click at [617, 393] on pre "float PhongNormalDistribution(float RdotV, float specularpower, float specularg…" at bounding box center [612, 414] width 430 height 133
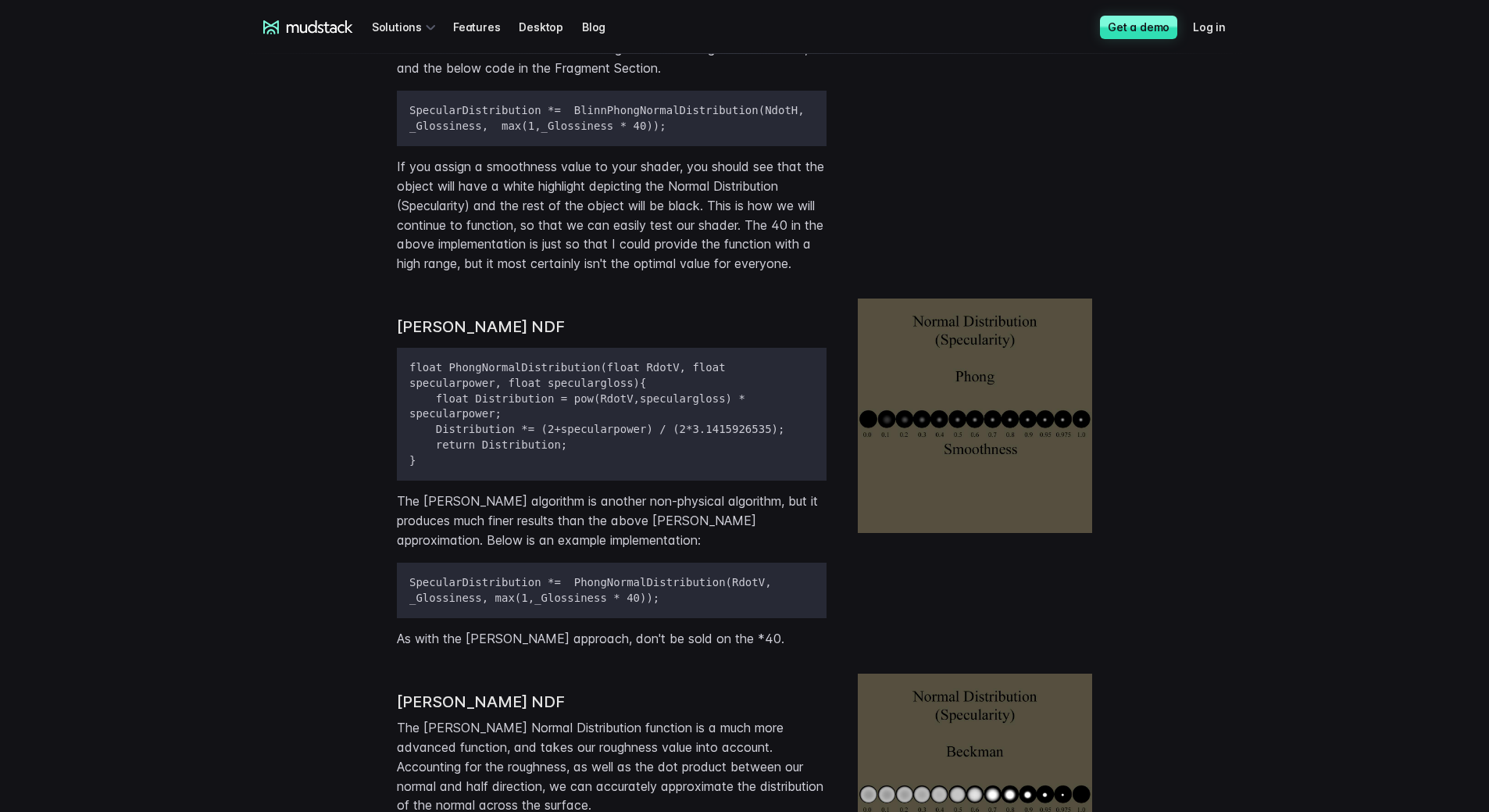
click at [653, 402] on pre "float PhongNormalDistribution(float RdotV, float specularpower, float specularg…" at bounding box center [612, 414] width 430 height 133
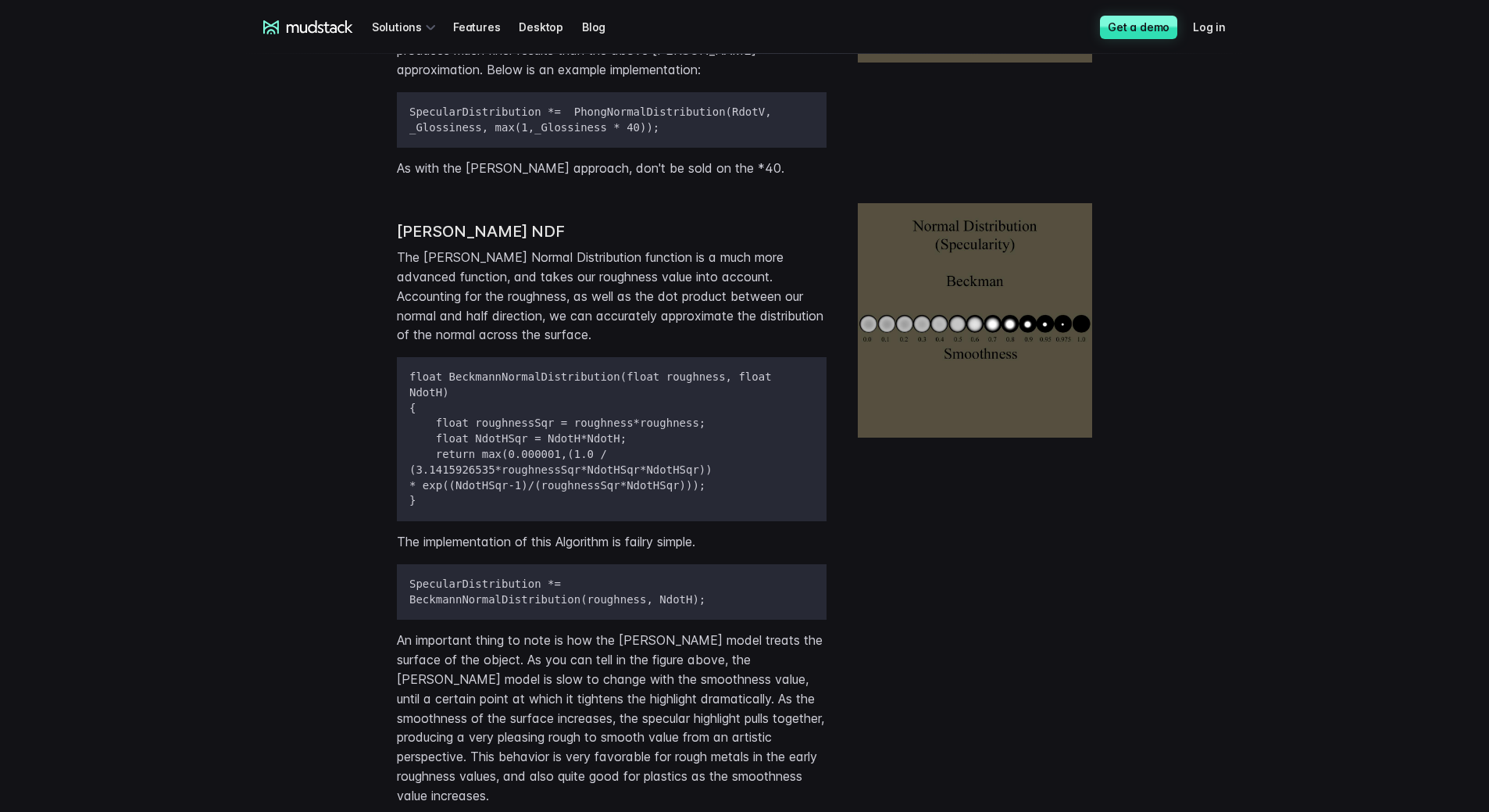
scroll to position [2557, 0]
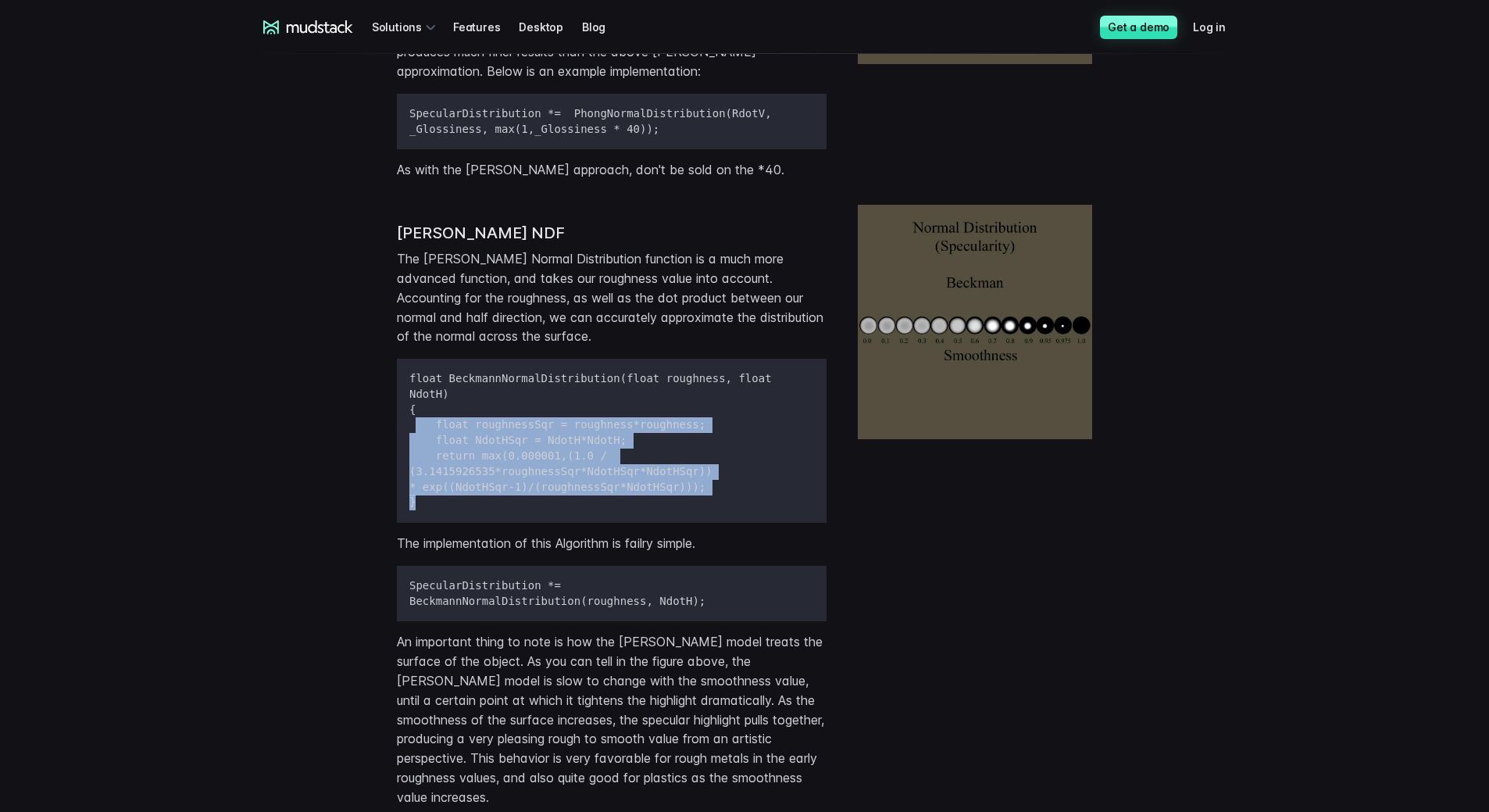
drag, startPoint x: 416, startPoint y: 378, endPoint x: 703, endPoint y: 455, distance: 297.1
click at [703, 455] on pre "float BeckmannNormalDistribution(float roughness, float NdotH) { float roughnes…" at bounding box center [612, 440] width 430 height 164
click at [713, 447] on pre "float BeckmannNormalDistribution(float roughness, float NdotH) { float roughnes…" at bounding box center [612, 440] width 430 height 164
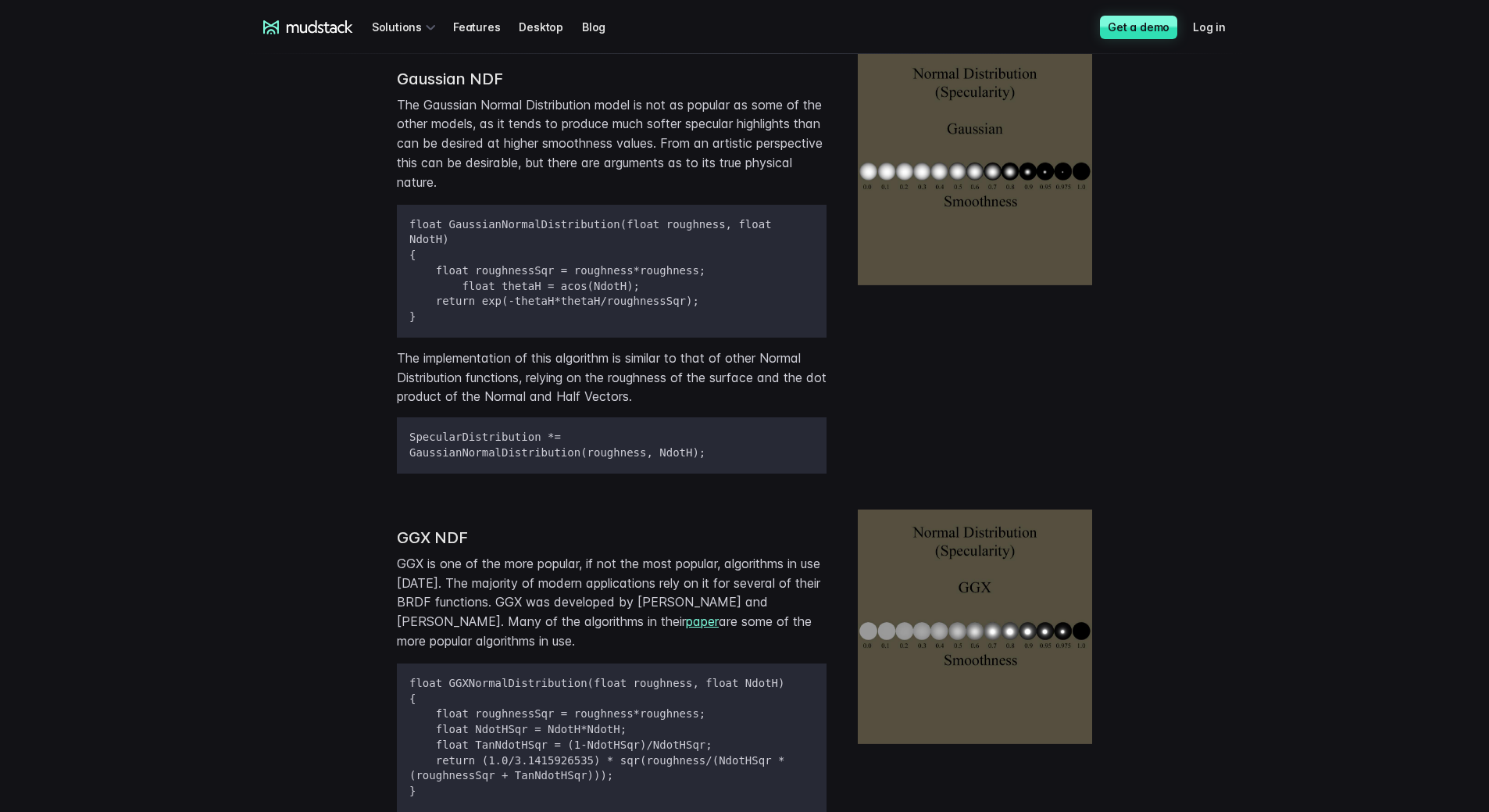
scroll to position [2947, 0]
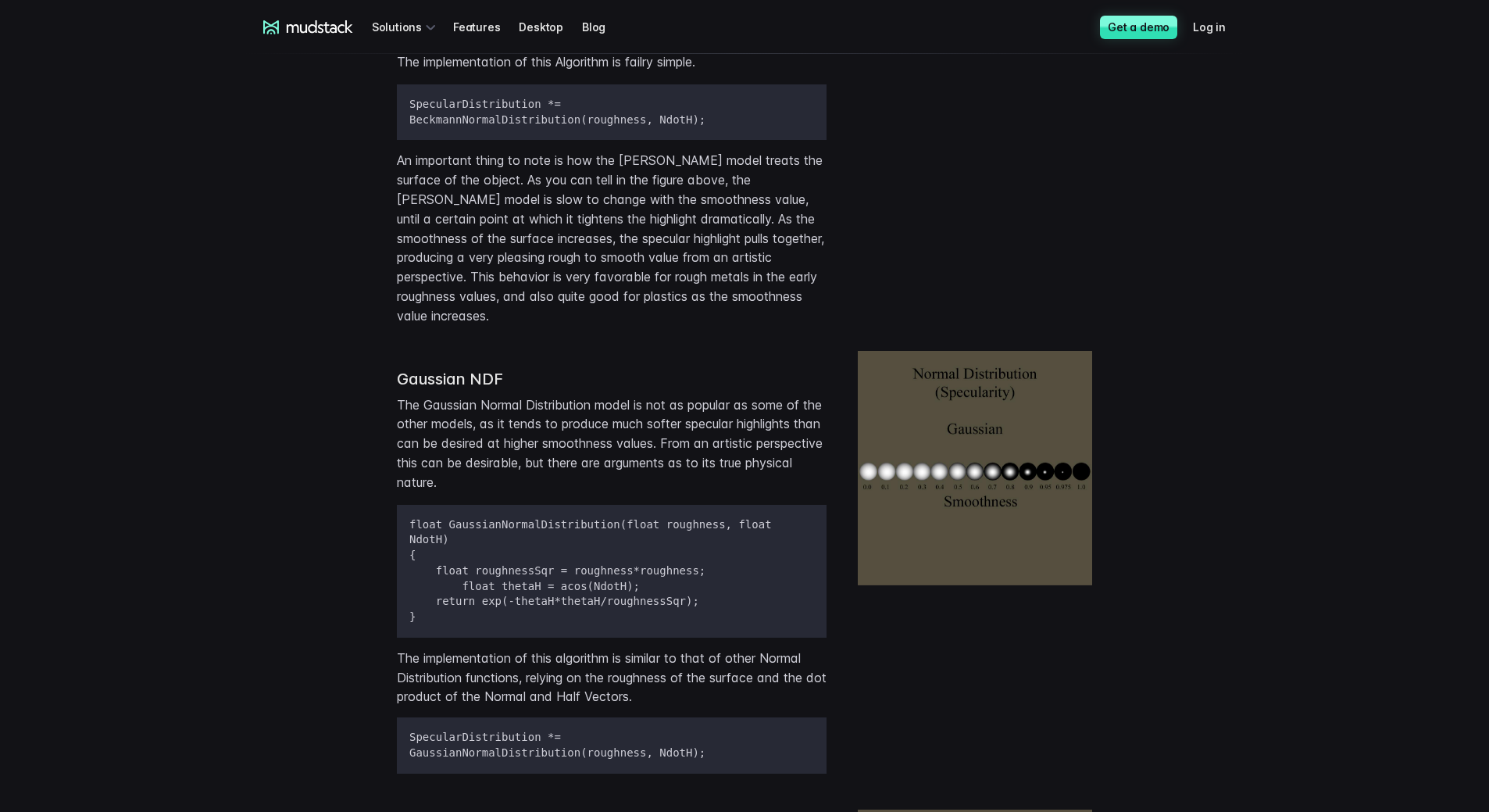
click at [657, 254] on p "An important thing to note is how the [PERSON_NAME] model treats the surface of…" at bounding box center [612, 237] width 430 height 174
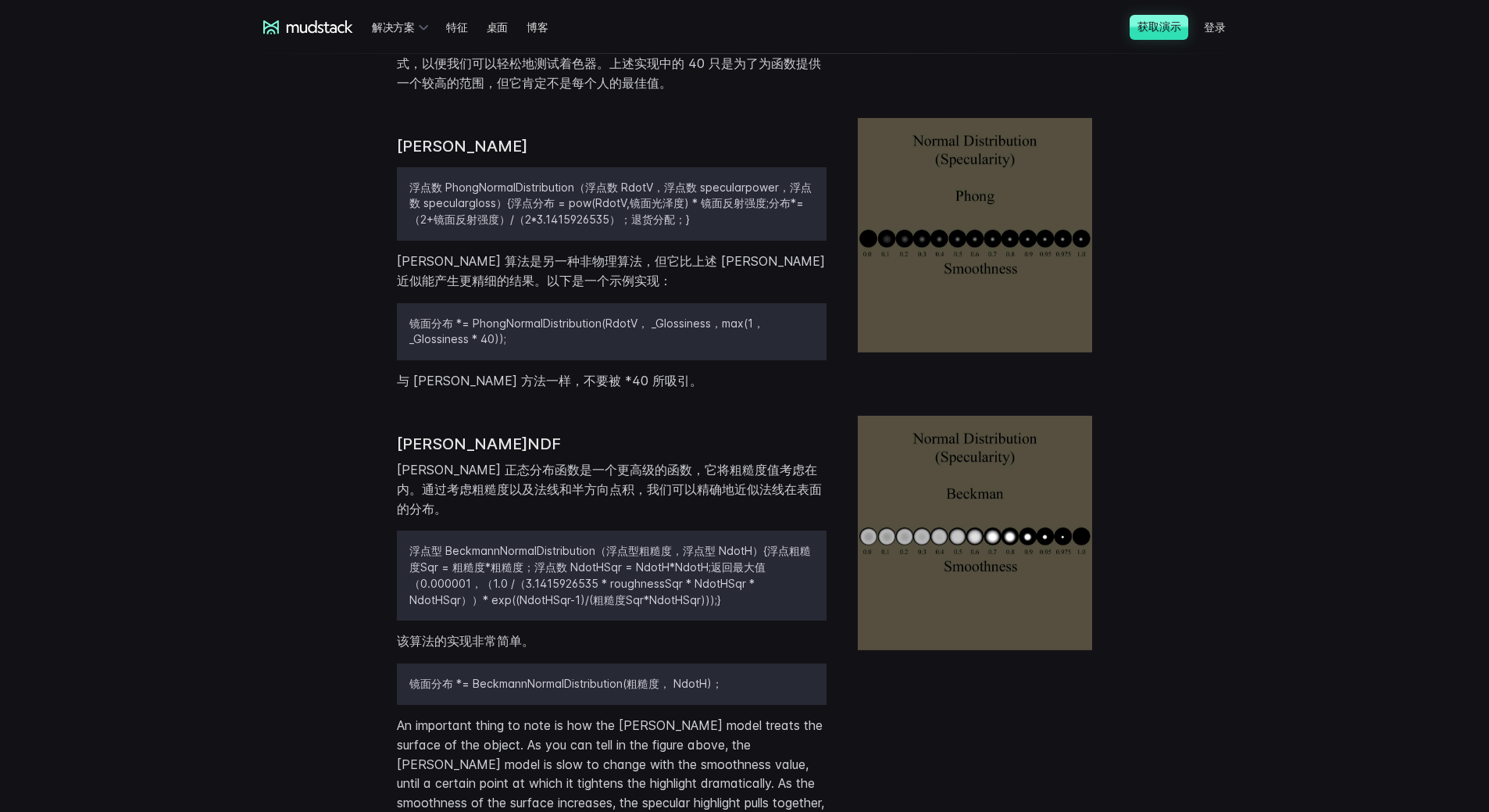
scroll to position [1890, 0]
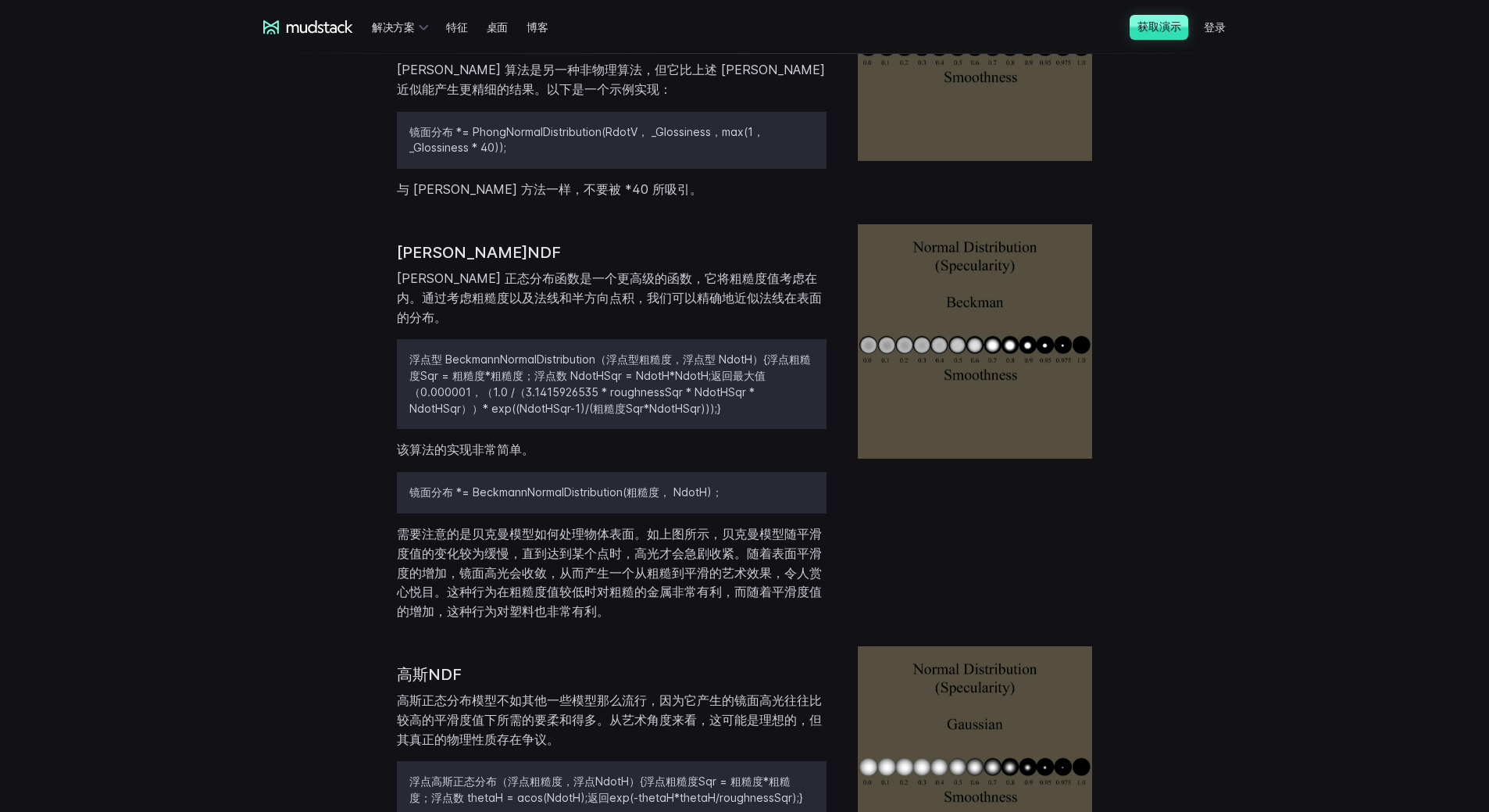
click at [846, 447] on img at bounding box center [975, 342] width 235 height 235
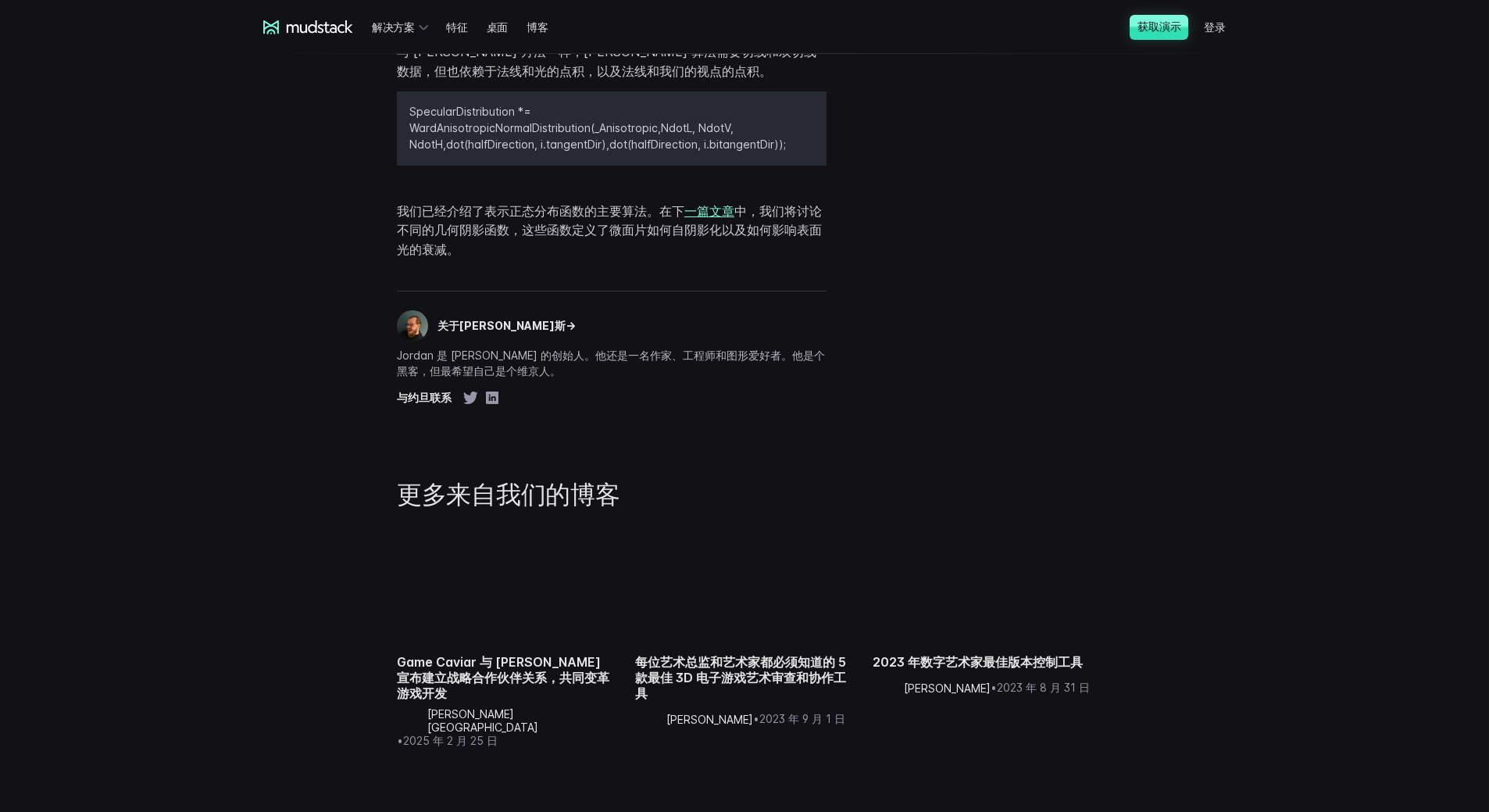
scroll to position [4466, 0]
